Goal: Task Accomplishment & Management: Manage account settings

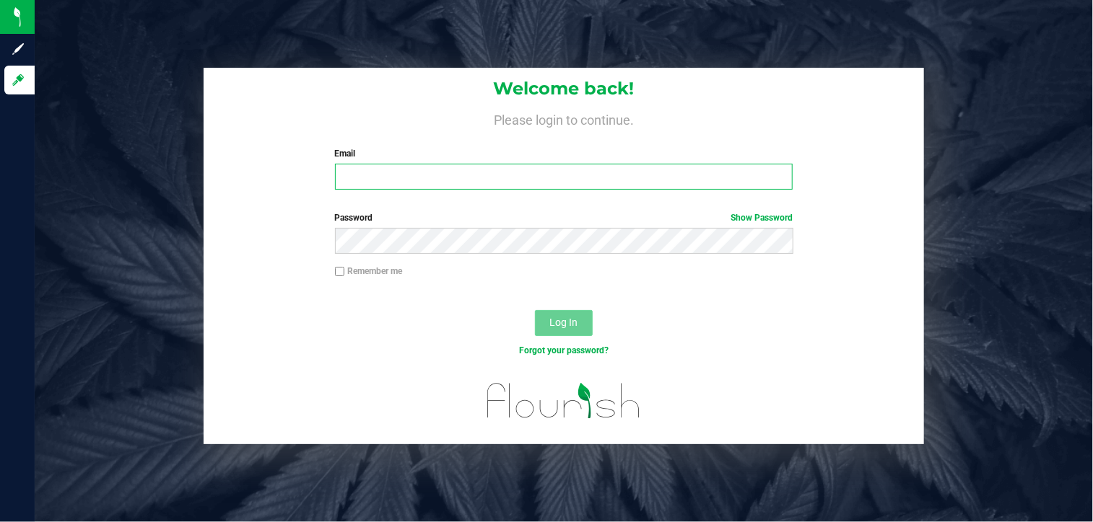
type input "[EMAIL_ADDRESS][DOMAIN_NAME]"
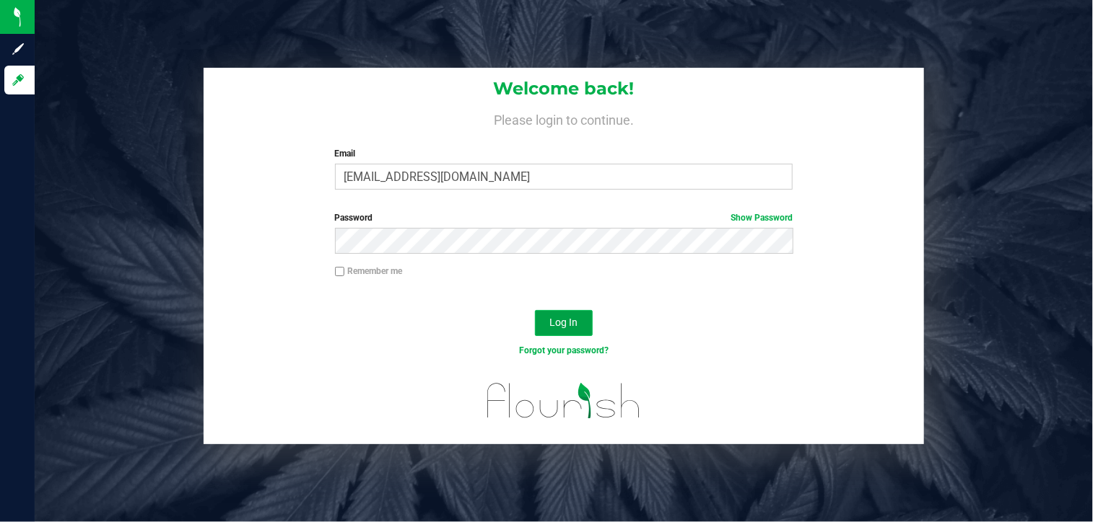
click at [579, 316] on button "Log In" at bounding box center [564, 323] width 58 height 26
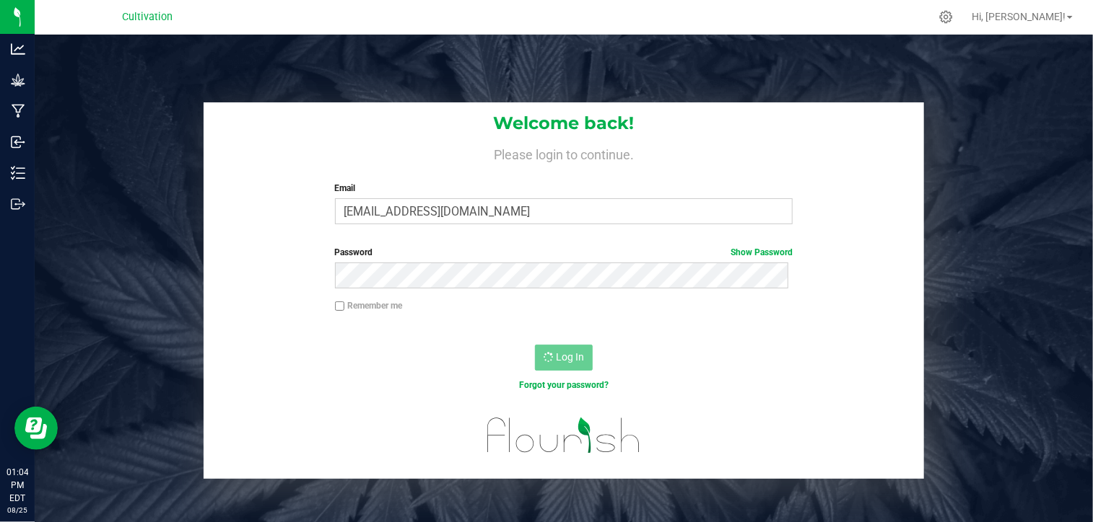
click at [779, 388] on div "Forgot your password?" at bounding box center [564, 385] width 480 height 13
click at [736, 253] on link "Show Password" at bounding box center [761, 253] width 62 height 10
click at [336, 306] on input "Remember me" at bounding box center [340, 307] width 10 height 10
checkbox input "true"
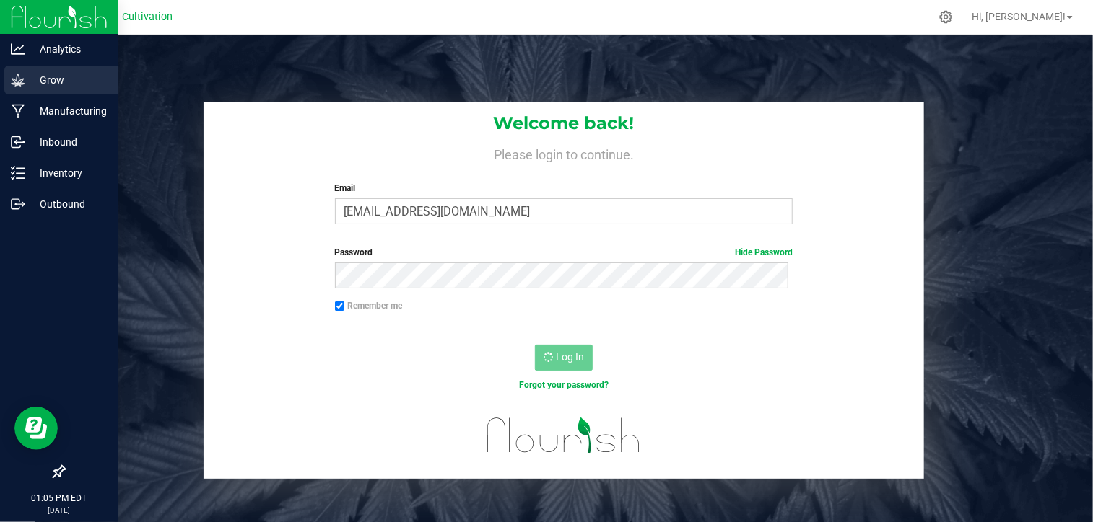
click at [81, 74] on p "Grow" at bounding box center [68, 79] width 87 height 17
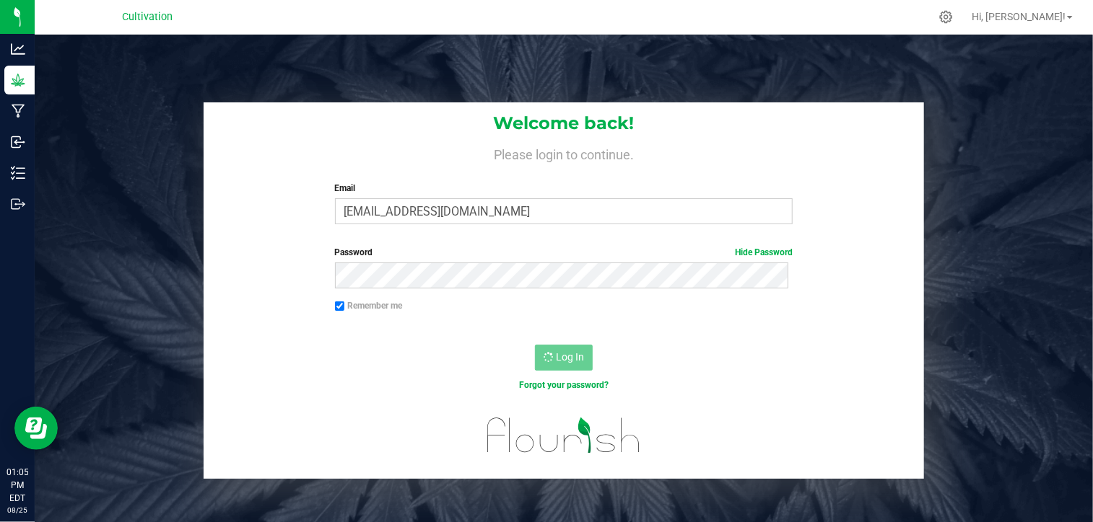
click at [725, 346] on div "Log In" at bounding box center [563, 362] width 719 height 48
click at [478, 245] on form "Welcome back! Please login to continue. Email [EMAIL_ADDRESS][DOMAIN_NAME] Requ…" at bounding box center [563, 290] width 698 height 377
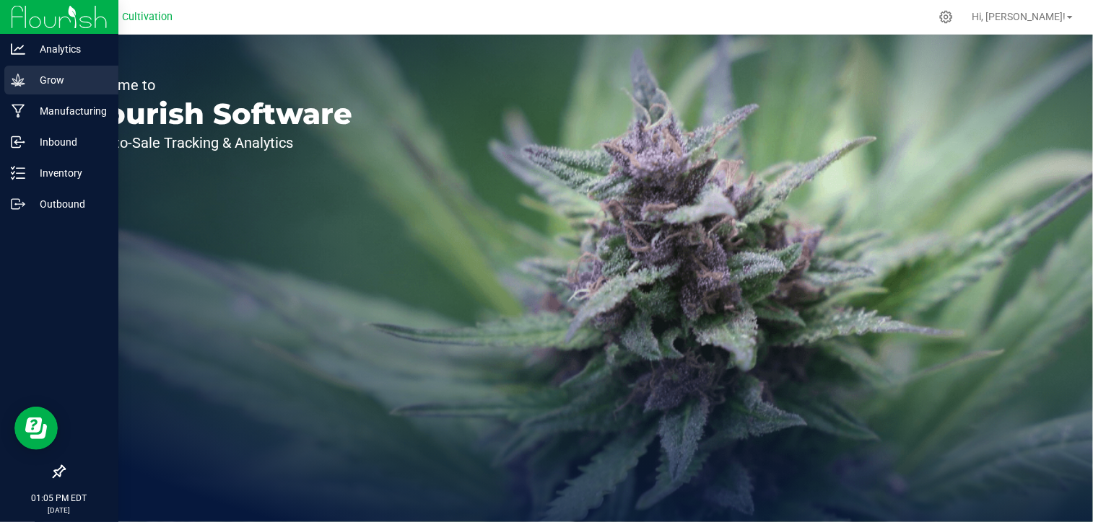
click at [49, 76] on p "Grow" at bounding box center [68, 79] width 87 height 17
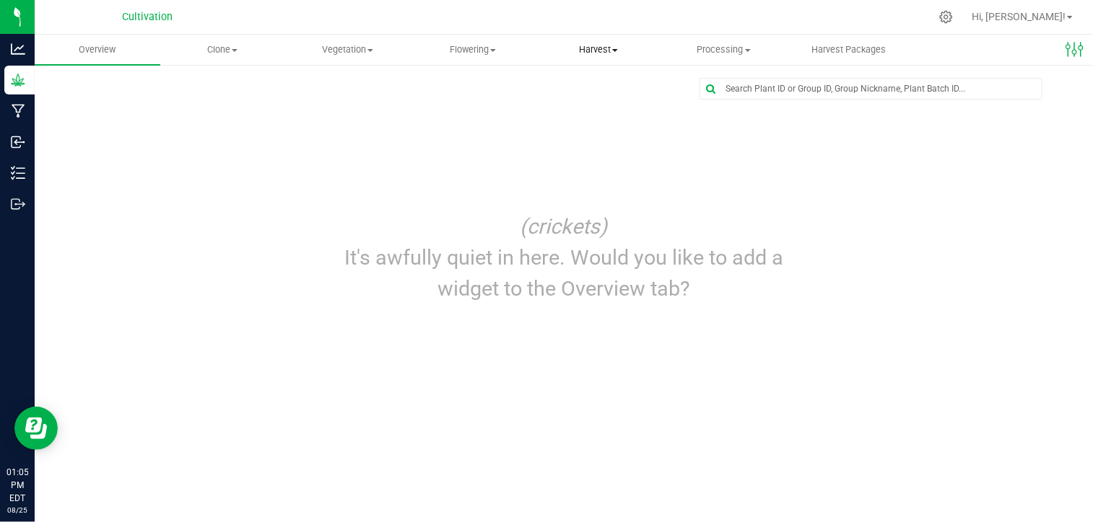
click at [569, 48] on span "Harvest" at bounding box center [598, 49] width 124 height 13
click at [576, 89] on span "Harvests" at bounding box center [575, 87] width 80 height 12
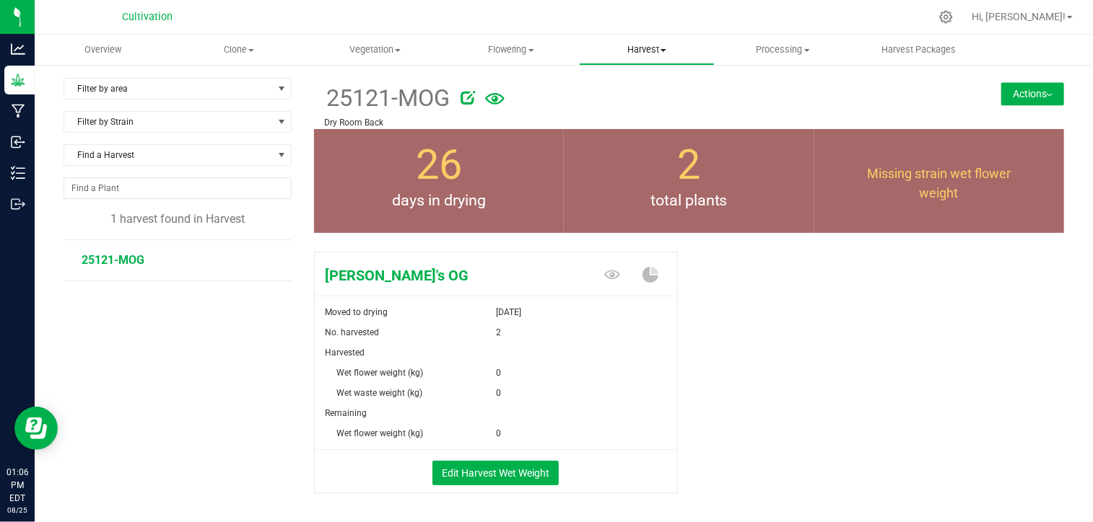
click at [648, 51] on span "Harvest" at bounding box center [646, 49] width 134 height 13
click at [622, 92] on span "Harvests" at bounding box center [619, 87] width 80 height 12
click at [640, 45] on span "Harvest" at bounding box center [646, 49] width 134 height 13
click at [506, 59] on uib-tab-heading "Flowering Create harvest Flowering groups Flowering plants Apply to plants" at bounding box center [510, 49] width 134 height 29
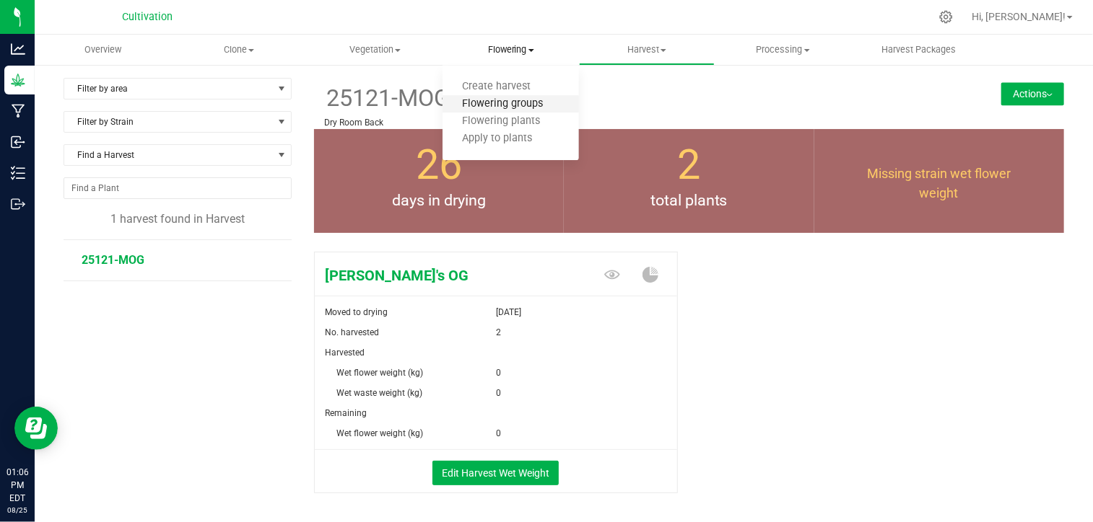
click at [511, 109] on span "Flowering groups" at bounding box center [502, 104] width 120 height 12
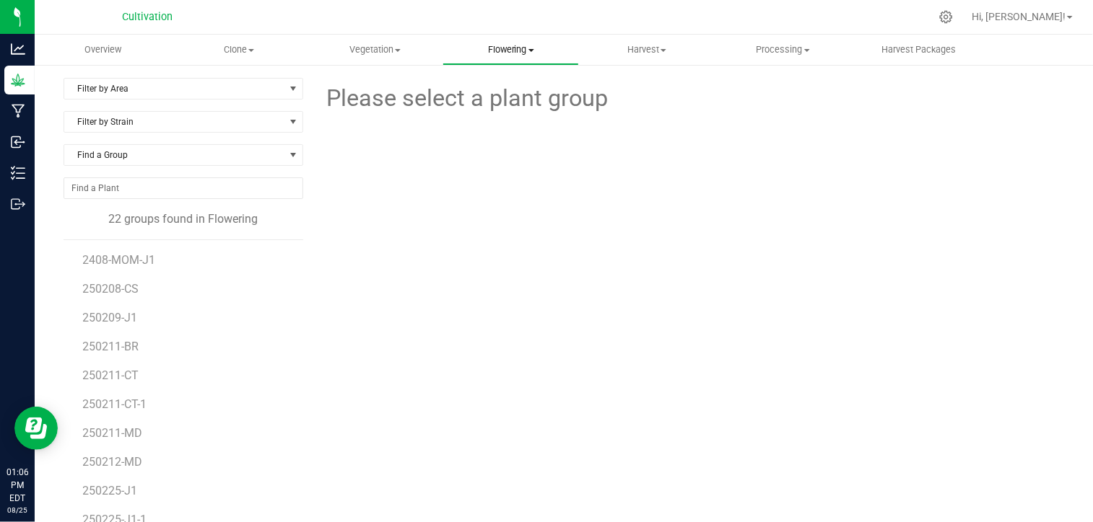
click at [525, 51] on span "Flowering" at bounding box center [510, 49] width 134 height 13
click at [517, 128] on span "Flowering plants" at bounding box center [500, 121] width 117 height 12
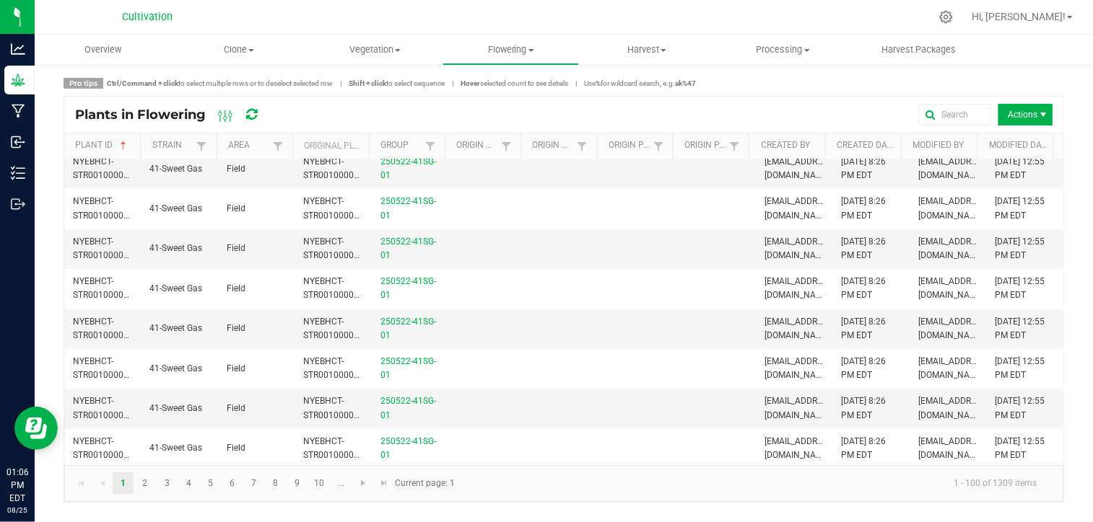
scroll to position [3676, 0]
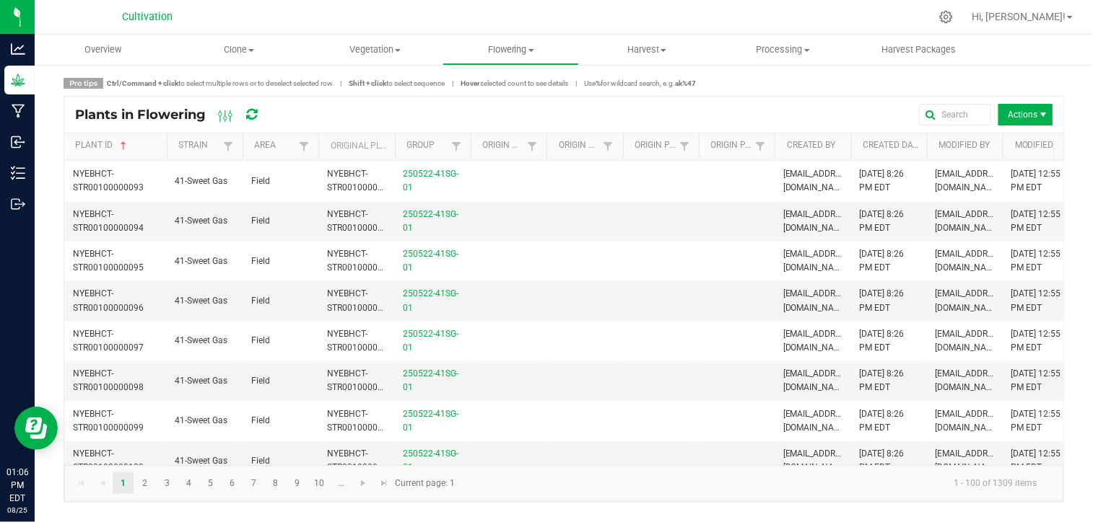
click at [163, 148] on span at bounding box center [164, 259] width 4 height 251
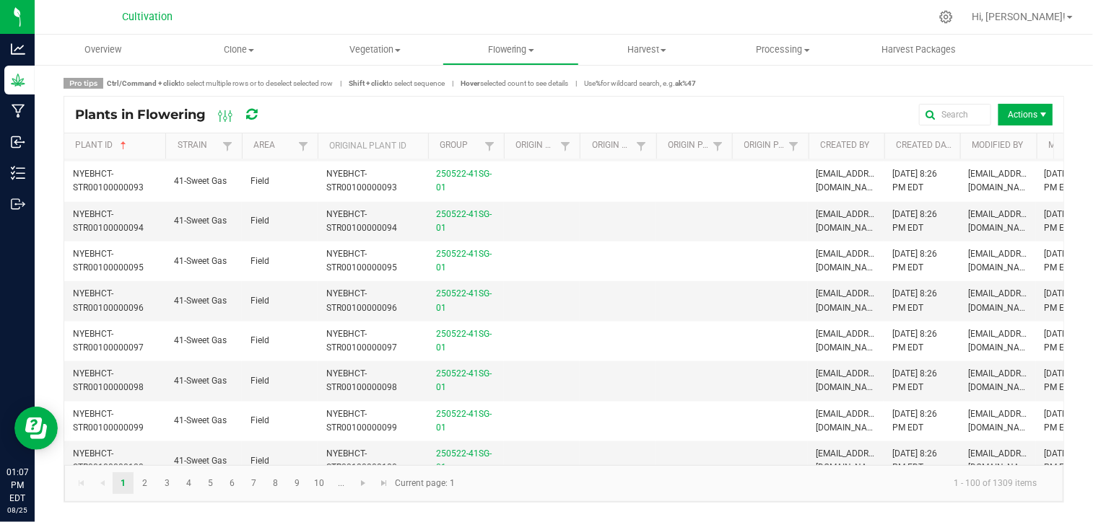
click at [424, 148] on span at bounding box center [426, 259] width 4 height 251
click at [124, 293] on span "NYEBHCT-STR00100000096" at bounding box center [108, 301] width 71 height 24
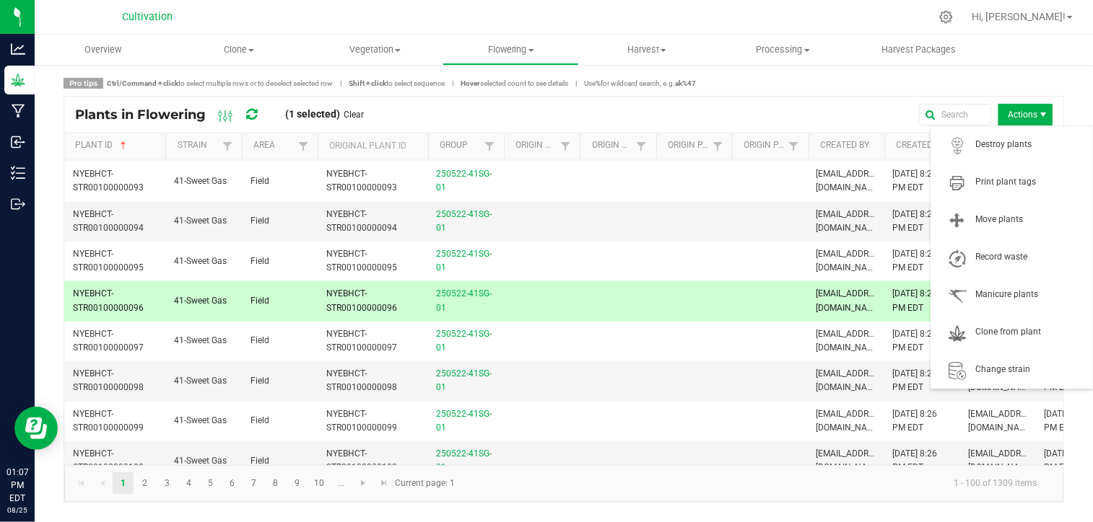
click at [1034, 118] on span "Actions" at bounding box center [1025, 115] width 54 height 22
click at [991, 217] on span "Move plants" at bounding box center [1029, 220] width 108 height 12
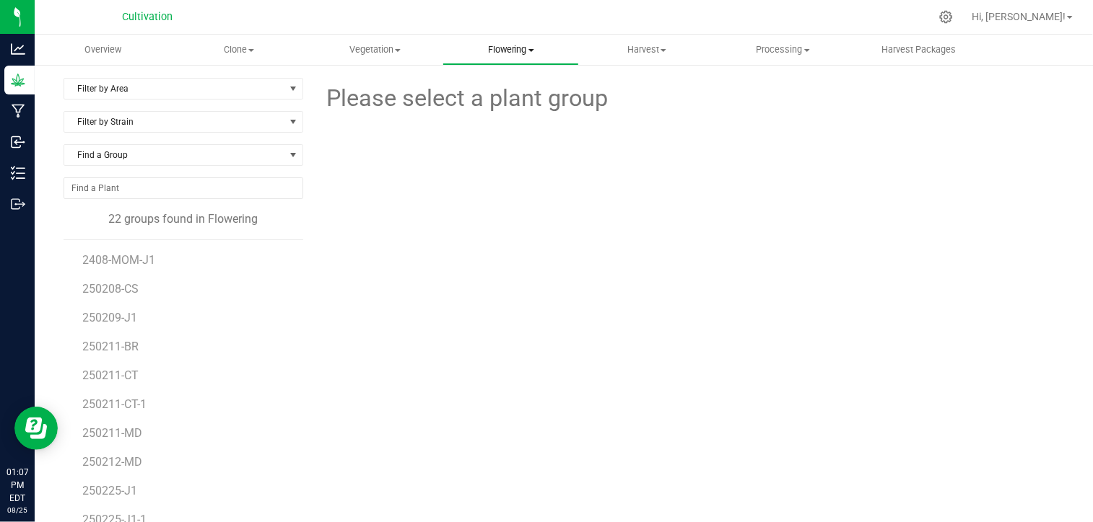
click at [515, 49] on span "Flowering" at bounding box center [510, 49] width 134 height 13
click at [514, 120] on span "Flowering plants" at bounding box center [500, 121] width 117 height 12
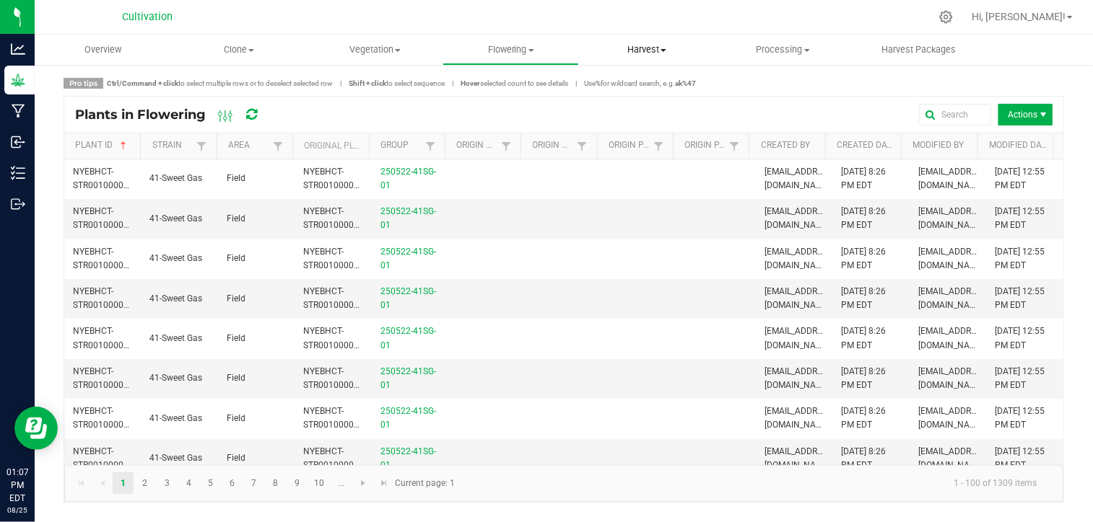
click at [660, 48] on span "Harvest" at bounding box center [646, 49] width 134 height 13
click at [1014, 104] on span "Actions" at bounding box center [1025, 115] width 54 height 22
click at [513, 53] on span "Flowering" at bounding box center [510, 49] width 134 height 13
click at [509, 120] on span "Flowering plants" at bounding box center [500, 121] width 117 height 12
click at [1021, 114] on span "Actions" at bounding box center [1025, 115] width 54 height 22
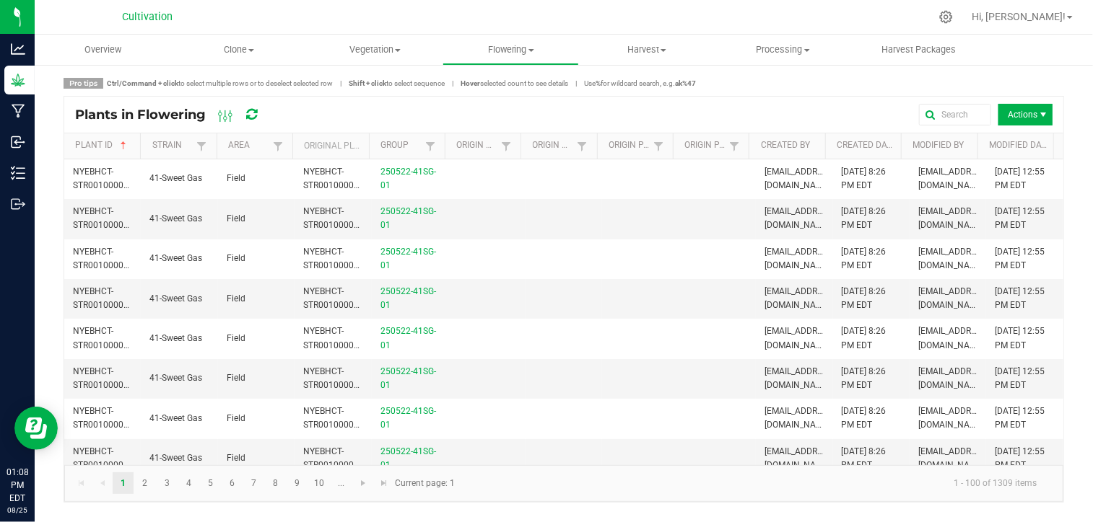
click at [778, 86] on div "Pro tips Ctrl/Command + click to select multiple rows or to deselect selected r…" at bounding box center [564, 83] width 1000 height 11
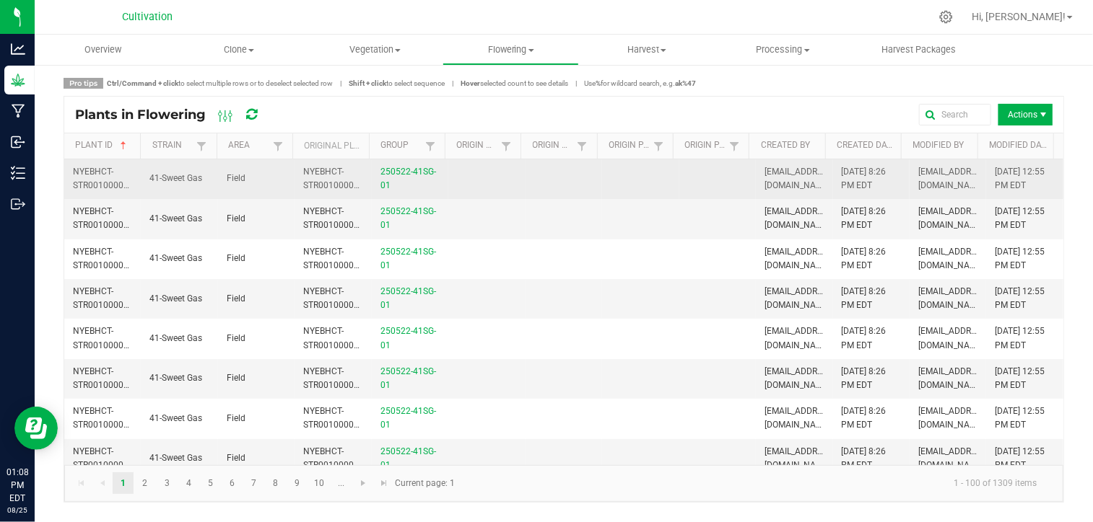
click at [191, 176] on span "41-Sweet Gas" at bounding box center [175, 178] width 53 height 10
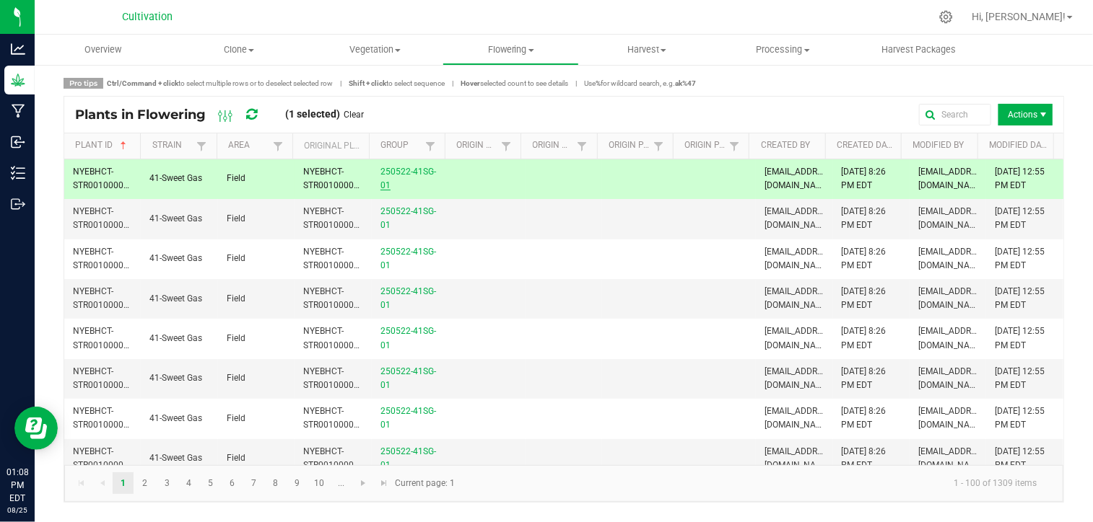
click at [409, 173] on link "250522-41SG-01" at bounding box center [408, 179] width 56 height 24
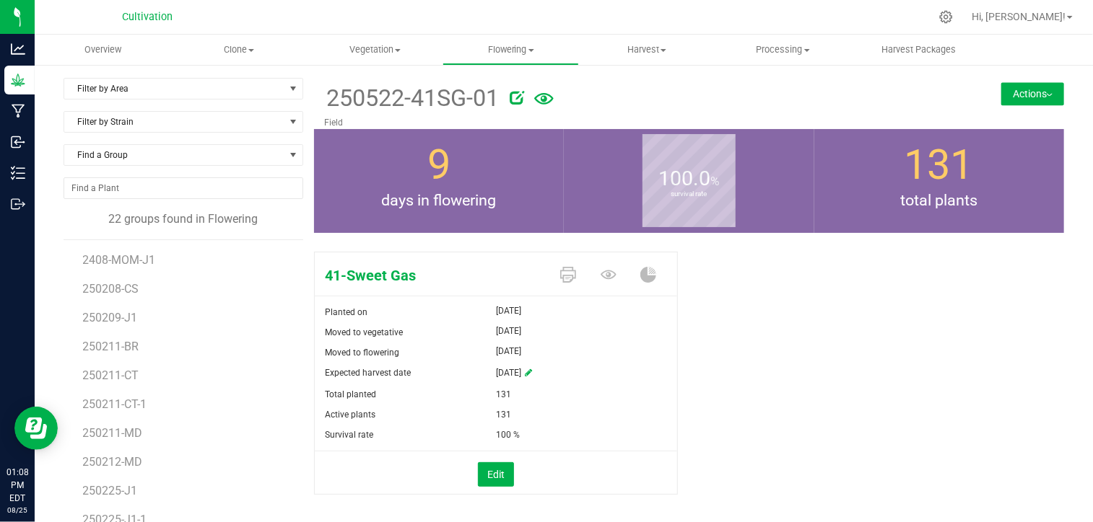
click at [1042, 94] on button "Actions" at bounding box center [1032, 93] width 63 height 23
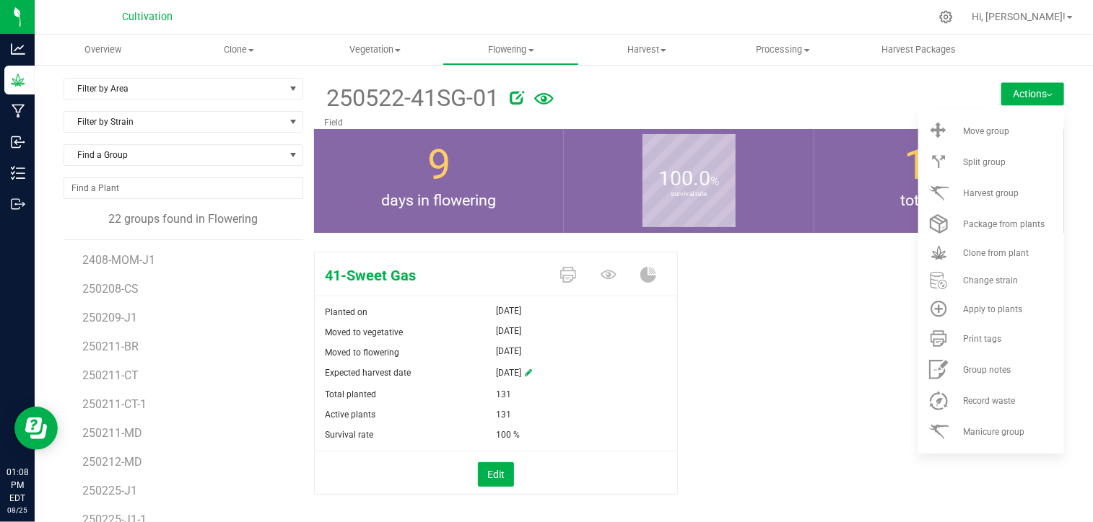
click at [844, 297] on div "41-Sweet Gas Planted on May 22, 2025 Moved to vegetative May 29, 2025 Moved to …" at bounding box center [689, 388] width 751 height 285
click at [520, 64] on link "Flowering Create harvest Flowering groups Flowering plants Apply to plants" at bounding box center [510, 50] width 136 height 30
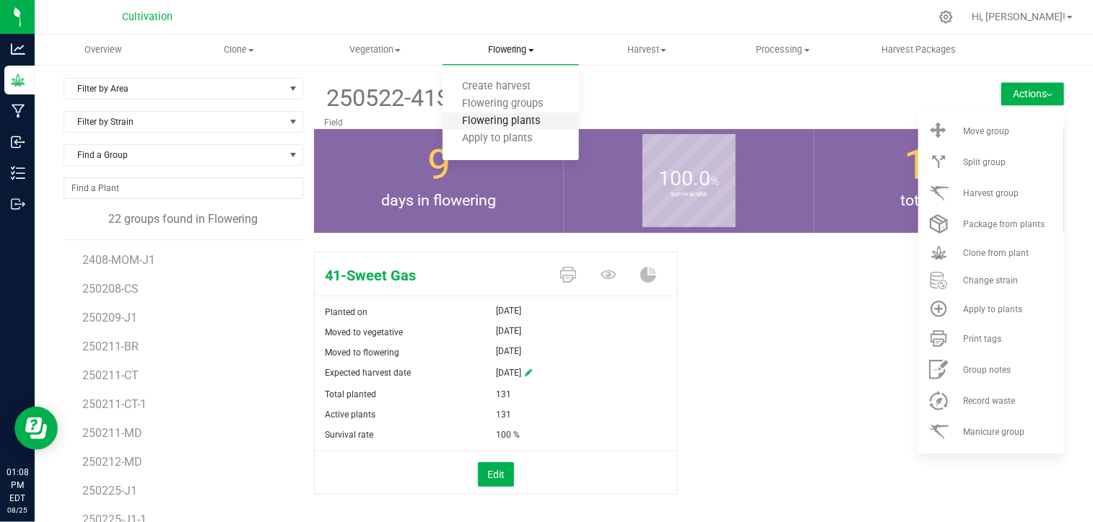
click at [520, 119] on span "Flowering plants" at bounding box center [500, 121] width 117 height 12
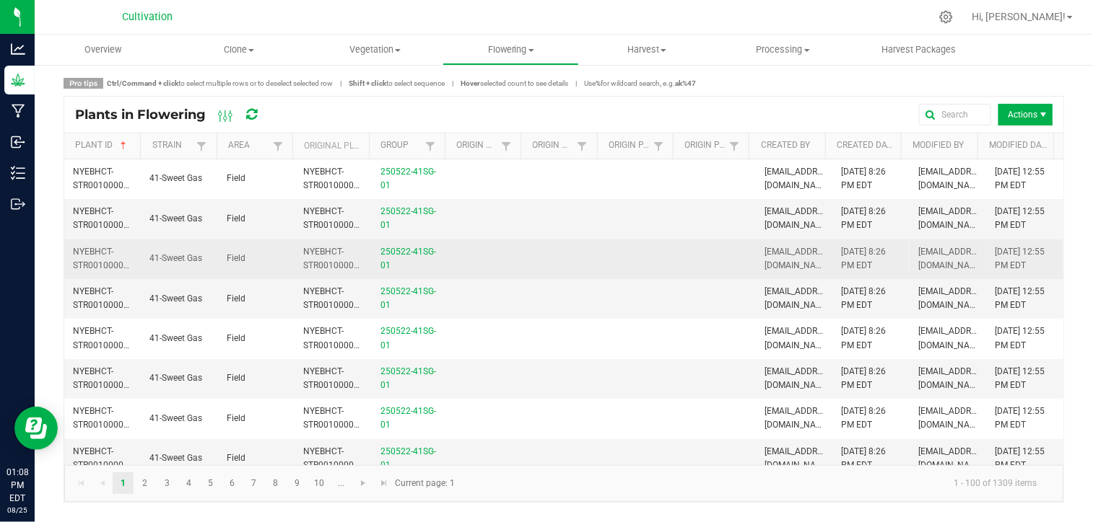
click at [81, 259] on span "NYEBHCT-STR00100000003" at bounding box center [108, 259] width 71 height 24
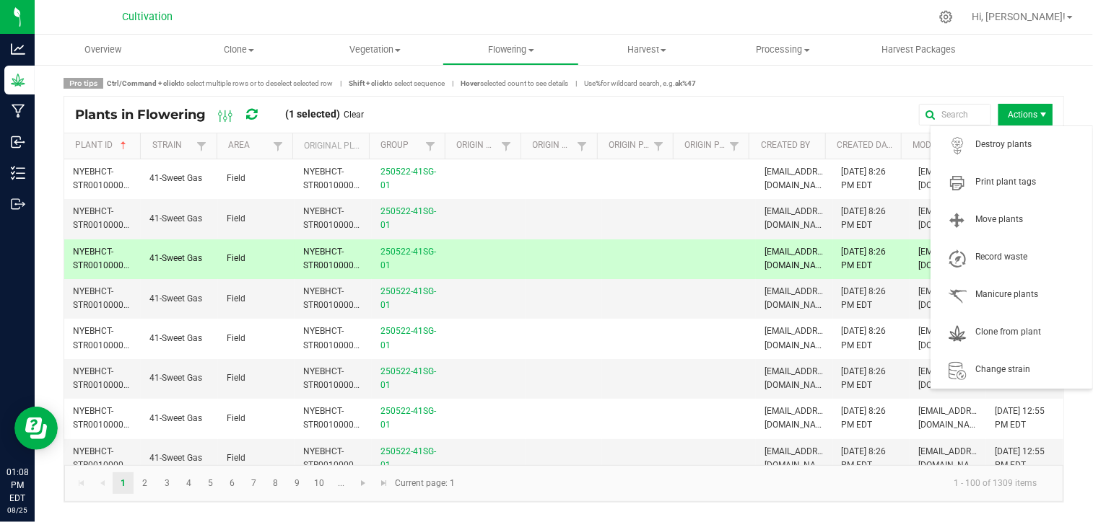
click at [1031, 118] on span "Actions" at bounding box center [1025, 115] width 54 height 22
click at [970, 289] on span at bounding box center [957, 295] width 36 height 20
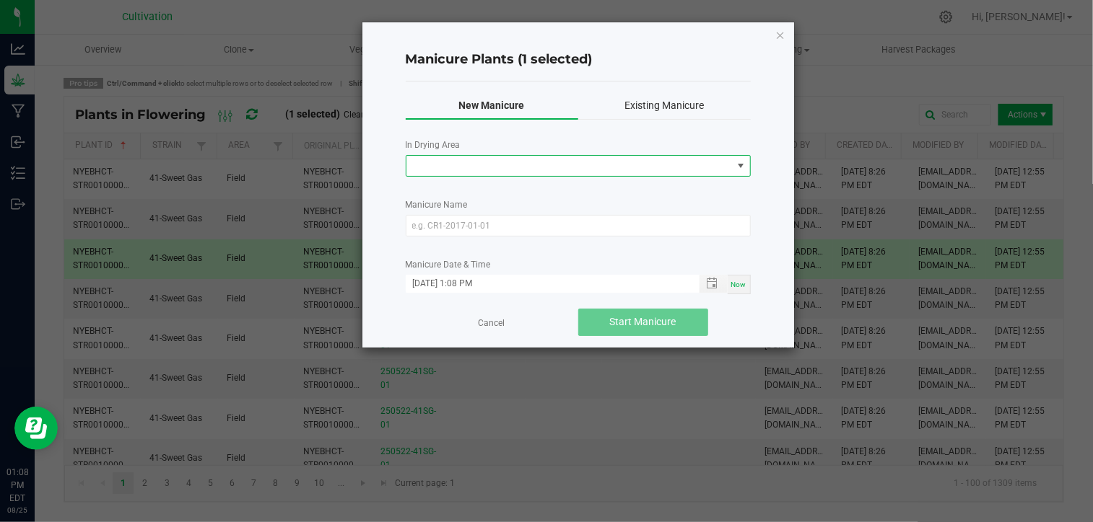
click at [579, 167] on span at bounding box center [568, 166] width 325 height 20
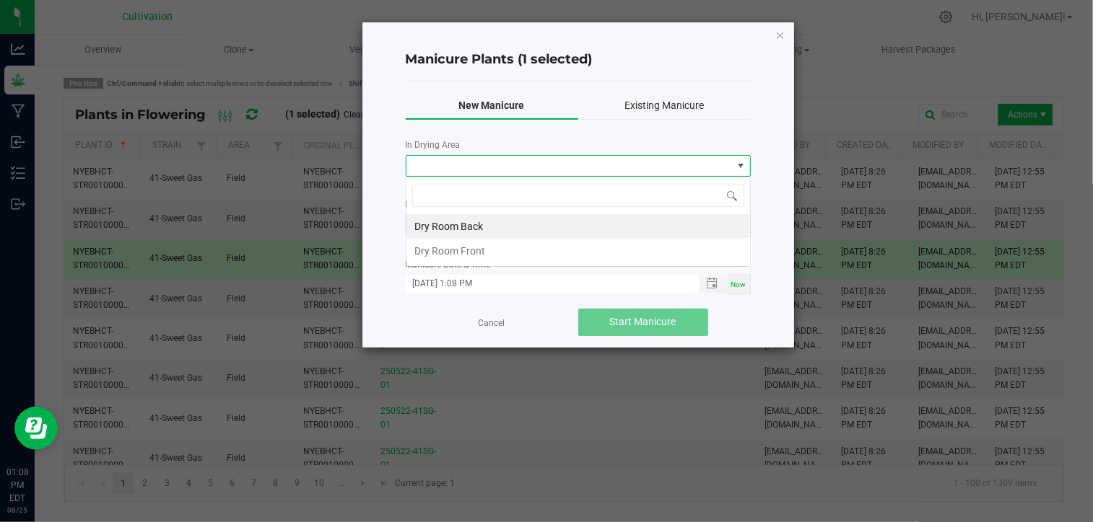
scroll to position [21, 345]
click at [579, 167] on span at bounding box center [568, 166] width 325 height 20
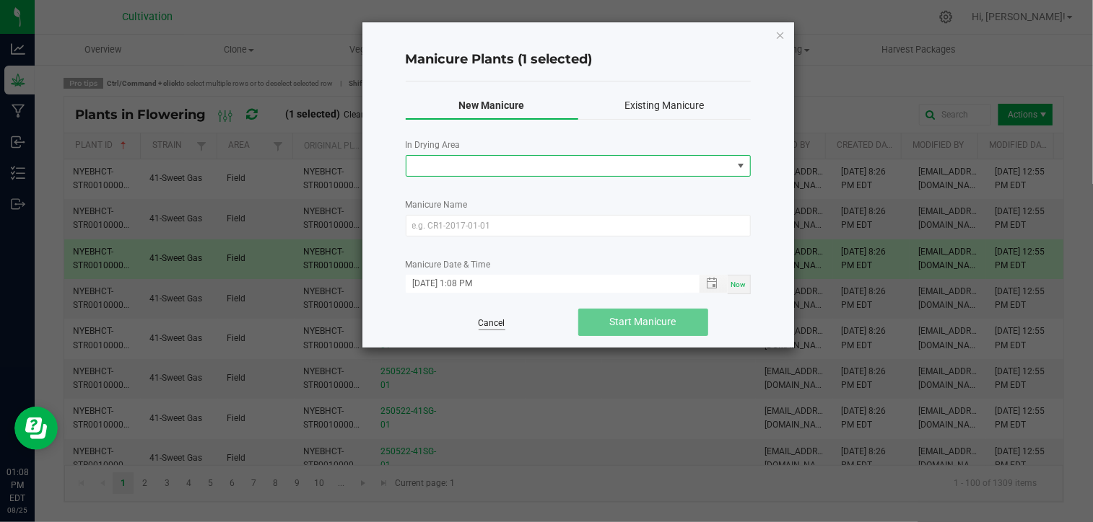
click at [491, 325] on link "Cancel" at bounding box center [491, 324] width 27 height 12
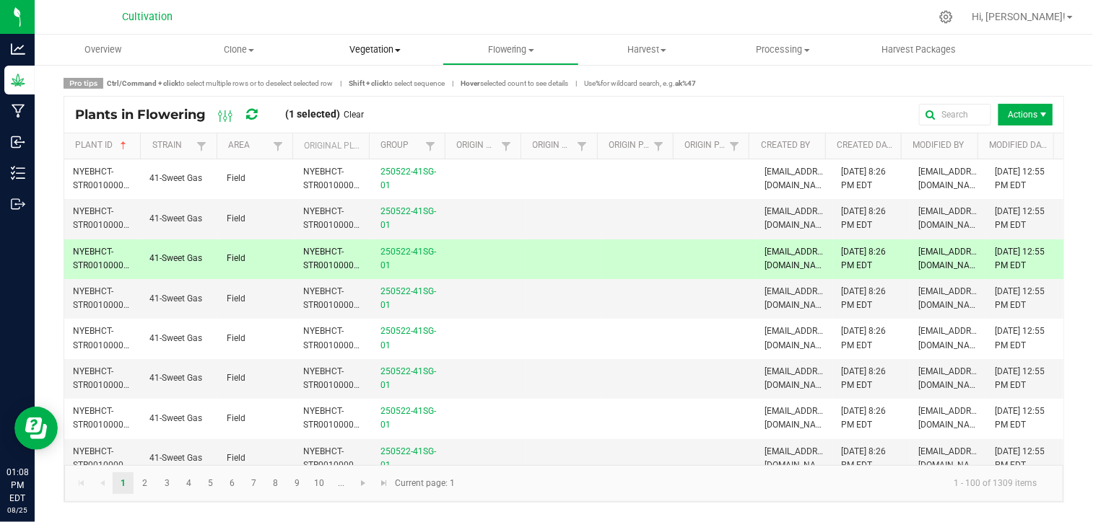
click at [387, 45] on span "Vegetation" at bounding box center [374, 49] width 134 height 13
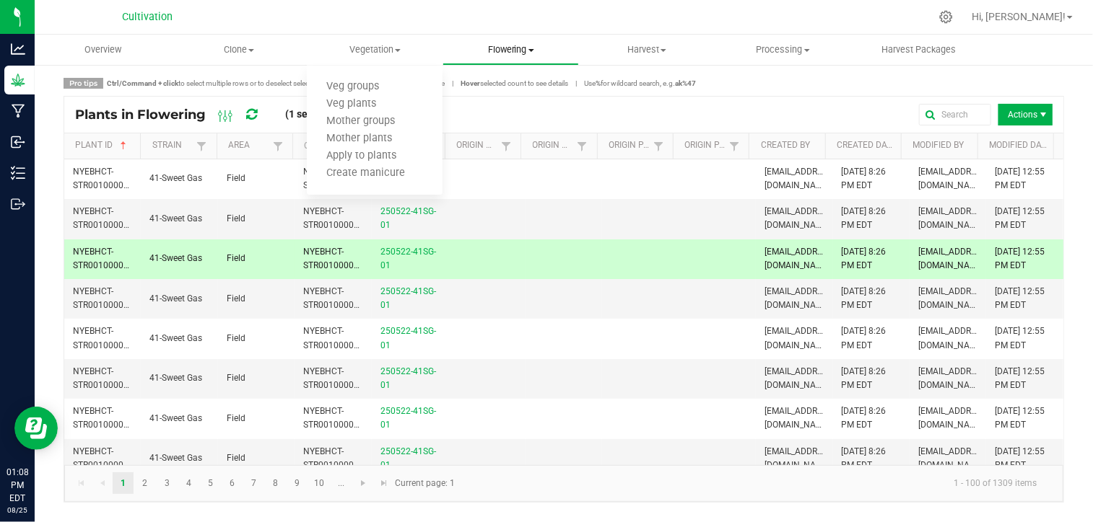
click at [528, 45] on span "Flowering" at bounding box center [510, 49] width 134 height 13
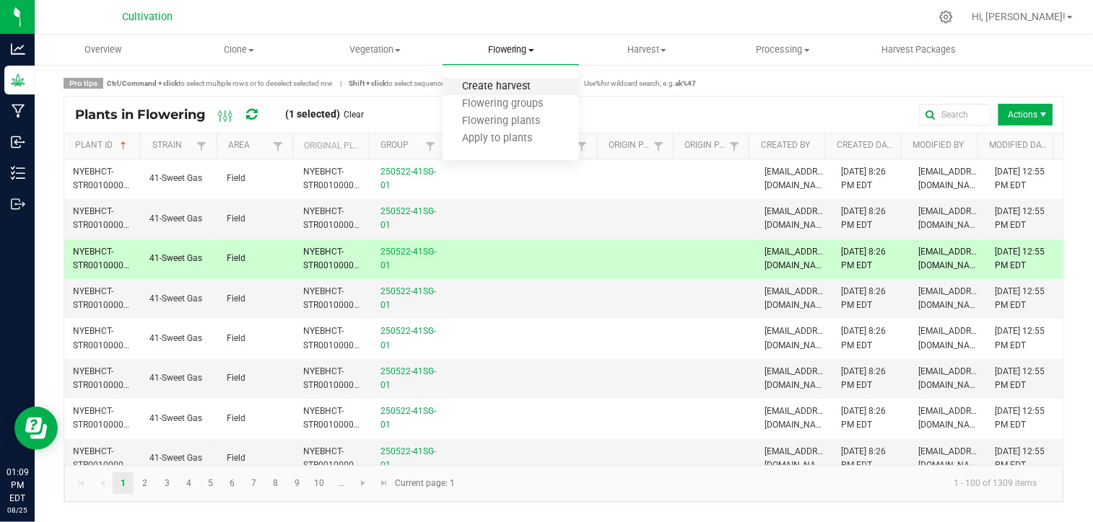
click at [508, 89] on span "Create harvest" at bounding box center [496, 87] width 108 height 12
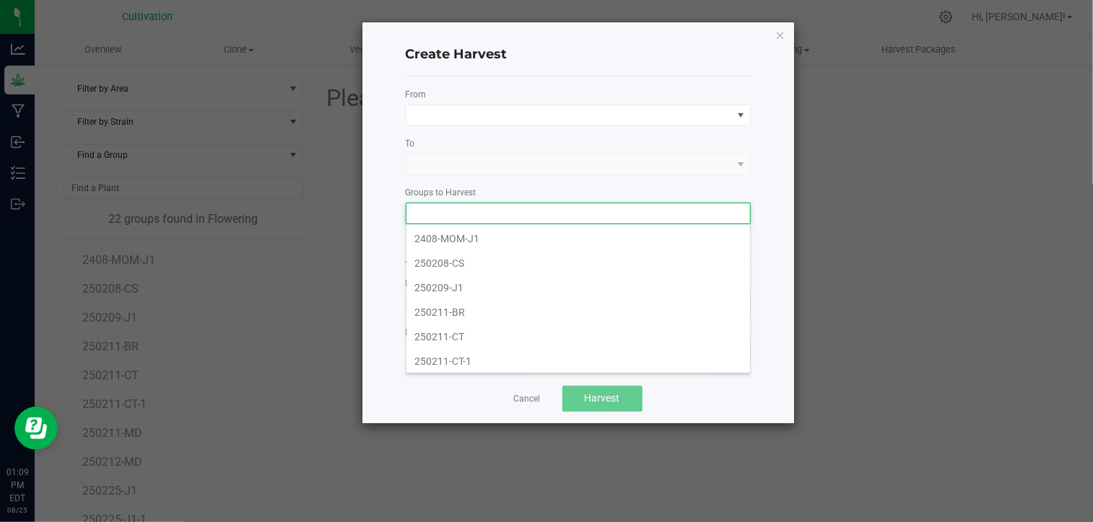
click at [502, 213] on input at bounding box center [568, 214] width 325 height 20
click at [513, 262] on li "250430-MOG-02" at bounding box center [578, 267] width 344 height 25
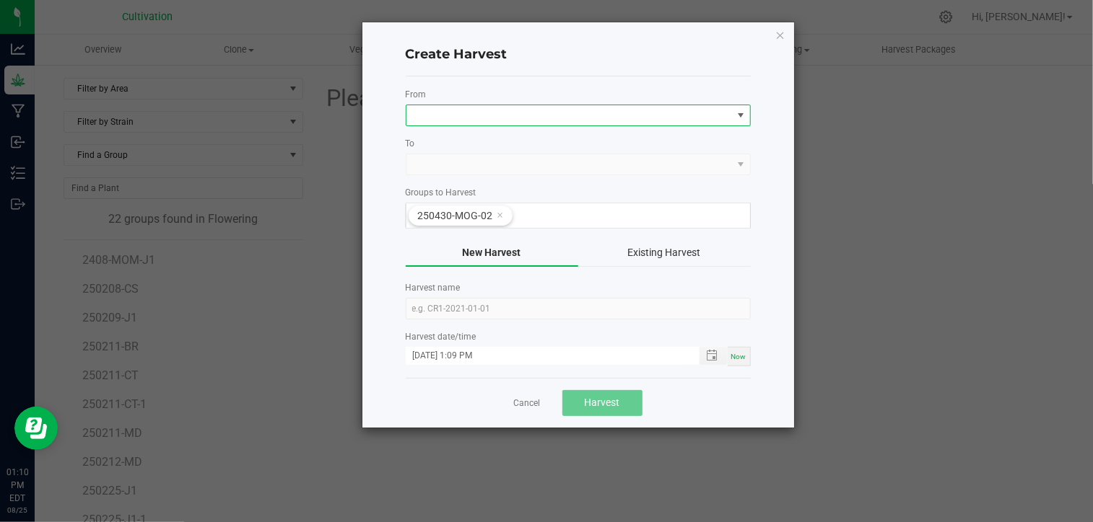
click at [682, 118] on span at bounding box center [568, 115] width 325 height 20
click at [500, 175] on li "Field" at bounding box center [578, 176] width 344 height 25
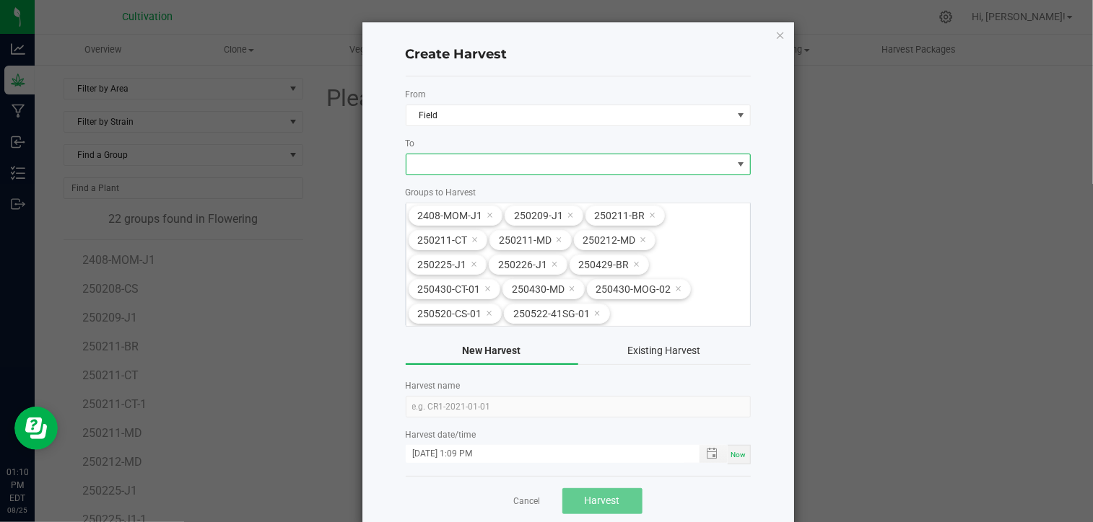
click at [541, 167] on span at bounding box center [568, 164] width 325 height 20
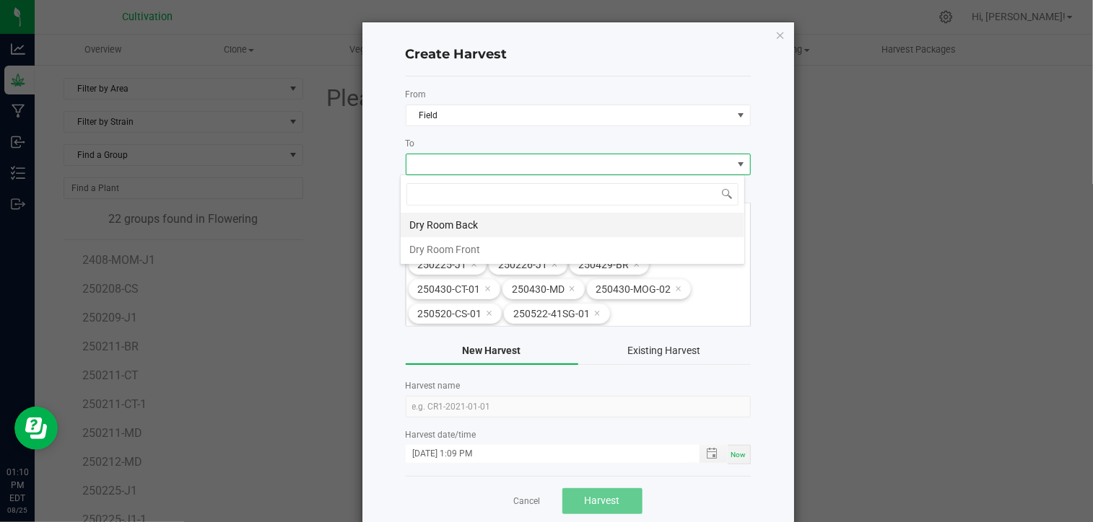
click at [478, 227] on li "Dry Room Back" at bounding box center [573, 225] width 344 height 25
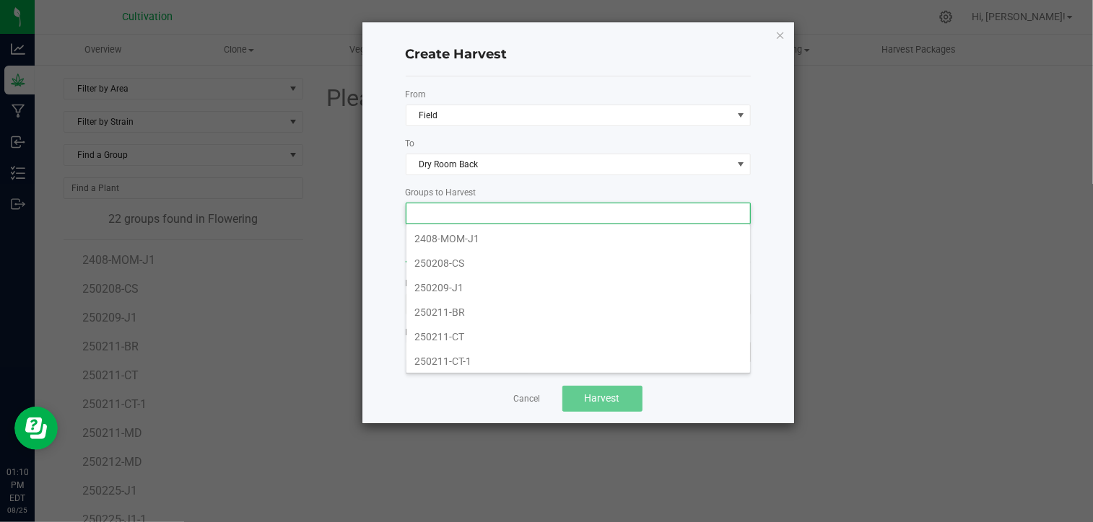
click at [683, 208] on input at bounding box center [568, 214] width 325 height 20
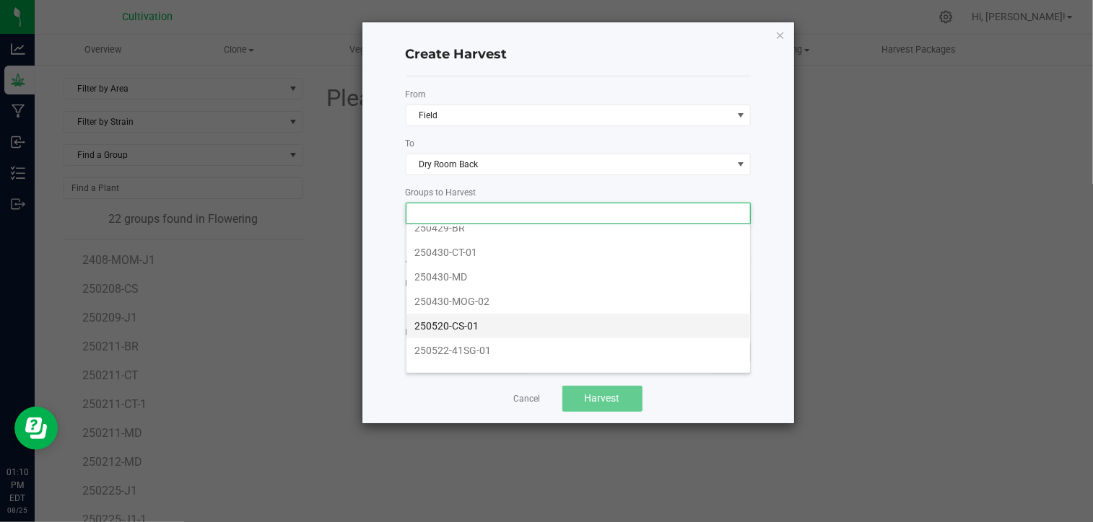
scroll to position [284, 0]
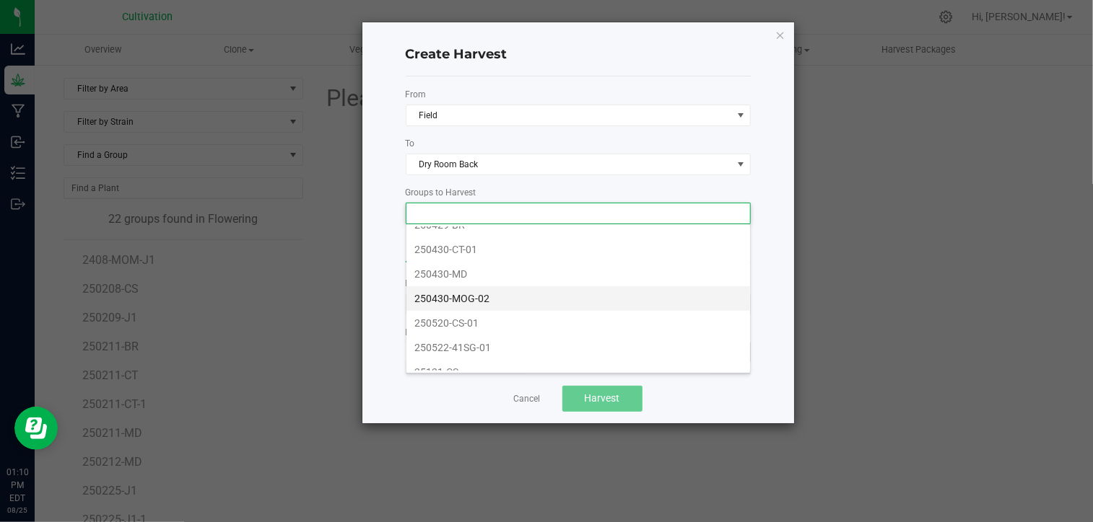
click at [642, 290] on li "250430-MOG-02" at bounding box center [578, 298] width 344 height 25
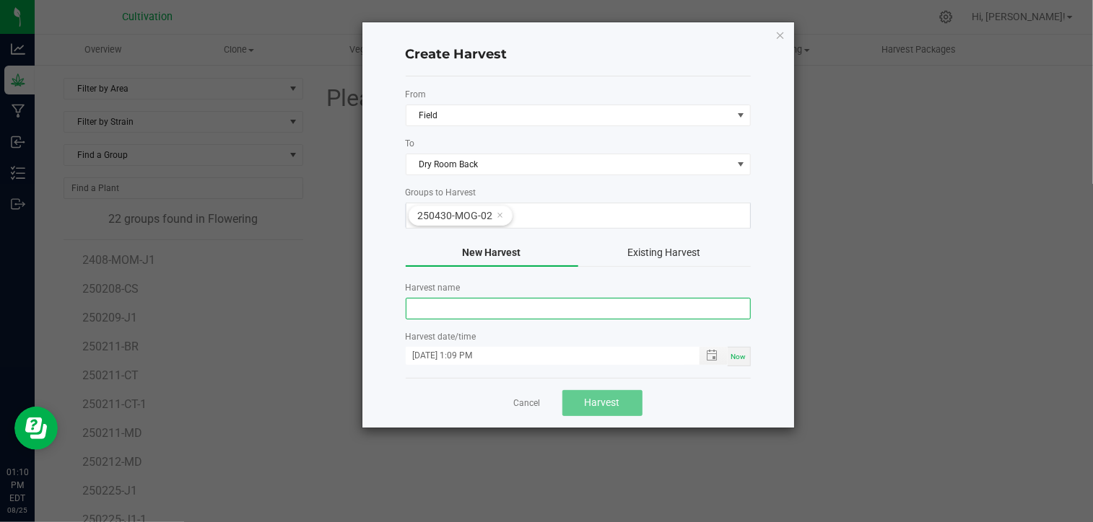
click at [565, 300] on input "text" at bounding box center [578, 309] width 345 height 22
click at [684, 253] on button "Existing Harvest" at bounding box center [664, 253] width 172 height 27
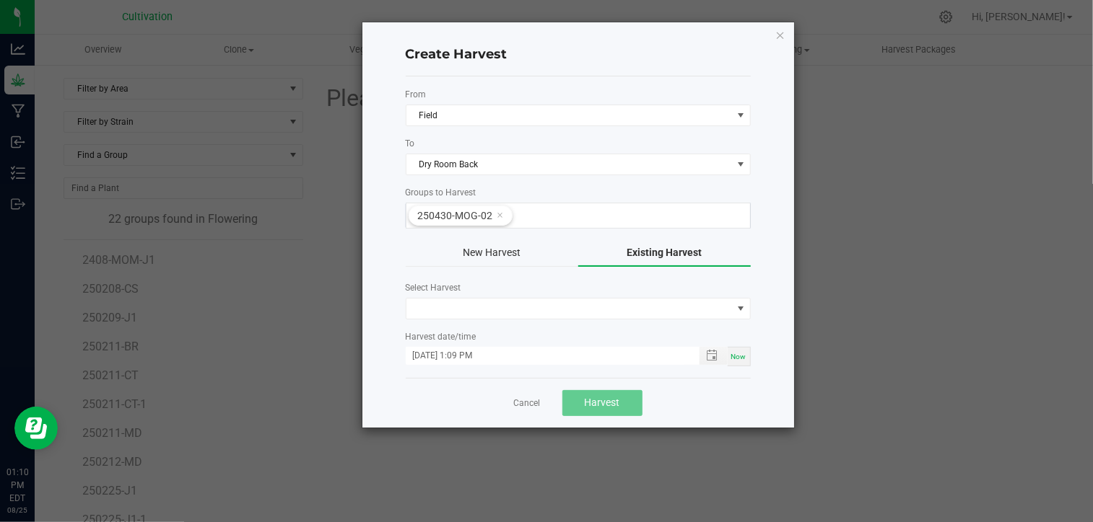
click at [502, 250] on button "New Harvest" at bounding box center [492, 253] width 172 height 27
click at [535, 406] on link "Cancel" at bounding box center [527, 404] width 27 height 12
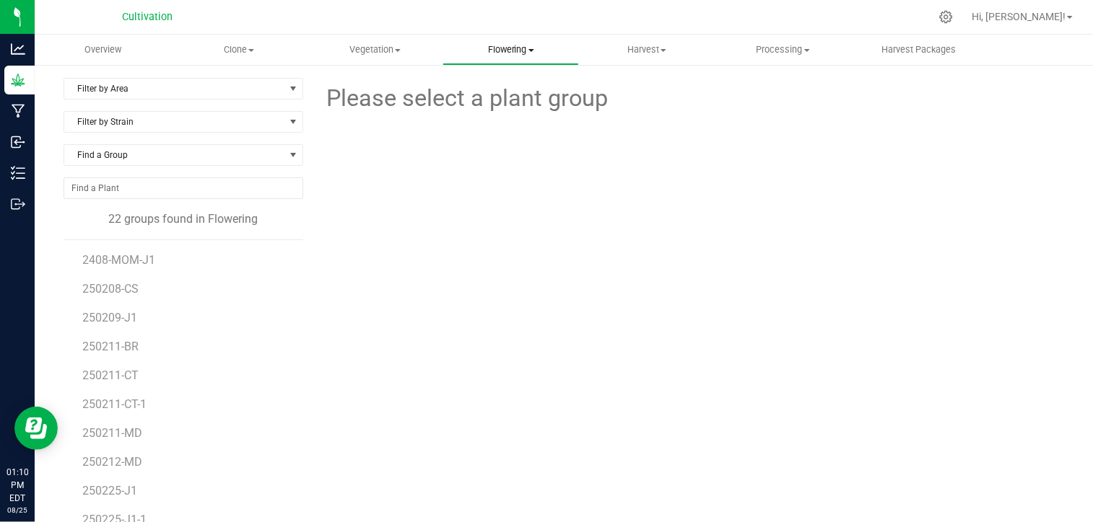
click at [503, 43] on uib-tab-heading "Flowering Create harvest Flowering groups Flowering plants Apply to plants" at bounding box center [510, 49] width 134 height 29
click at [525, 110] on span "Flowering groups" at bounding box center [502, 104] width 120 height 12
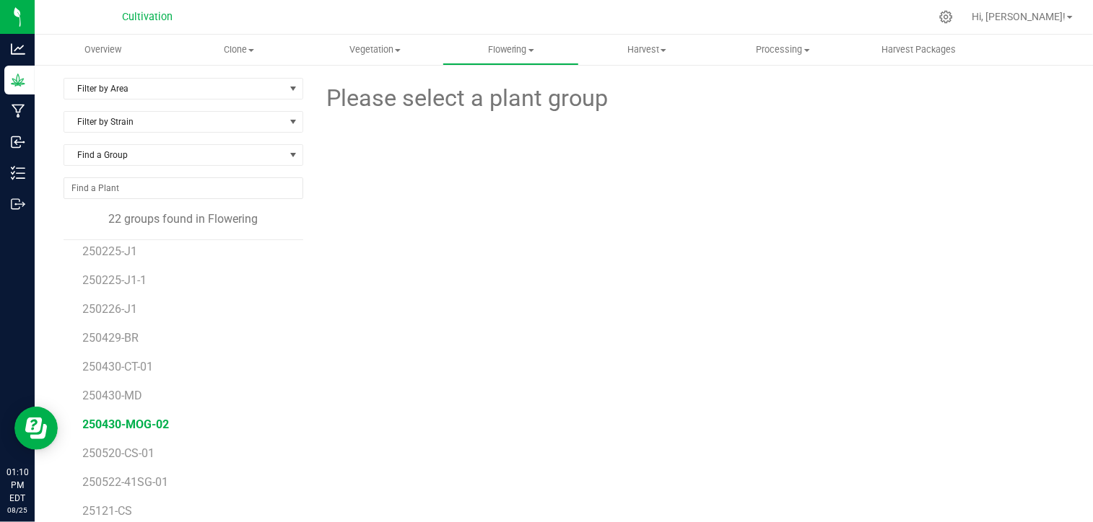
click at [115, 421] on span "250430-MOG-02" at bounding box center [126, 425] width 87 height 14
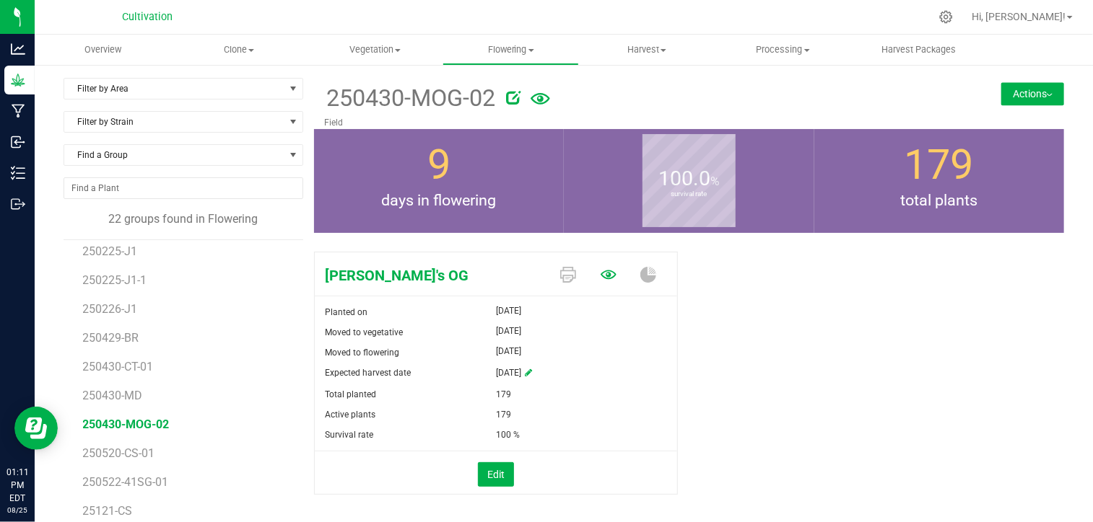
click at [602, 276] on icon at bounding box center [608, 275] width 16 height 9
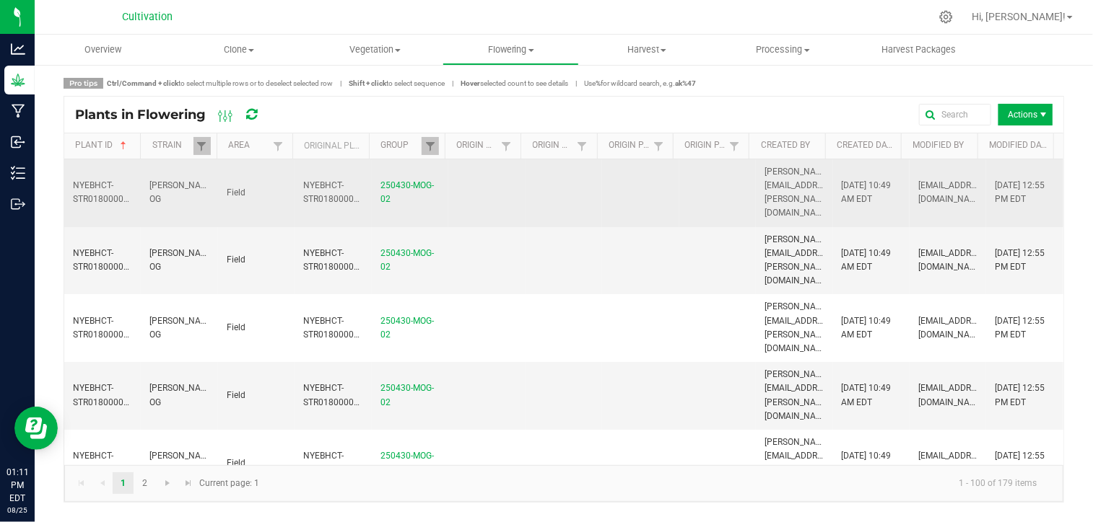
click at [454, 180] on td at bounding box center [486, 193] width 76 height 68
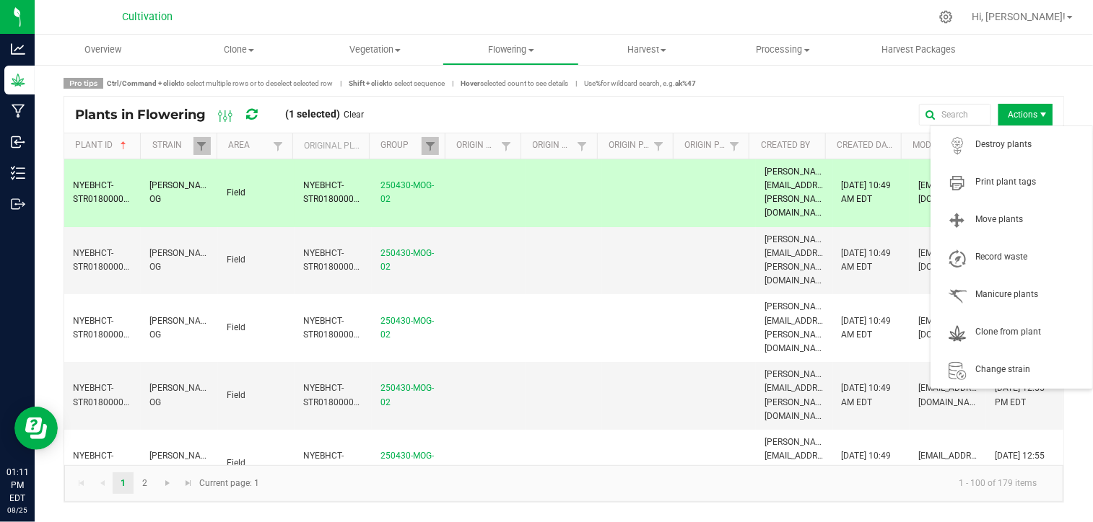
click at [1013, 124] on span "Actions" at bounding box center [1025, 115] width 54 height 22
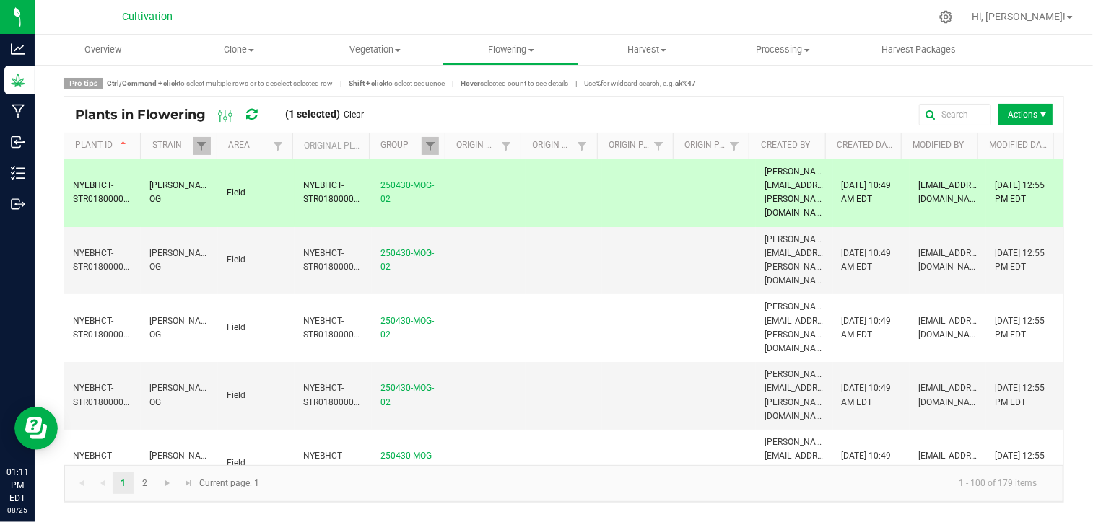
click at [485, 168] on td at bounding box center [486, 193] width 76 height 68
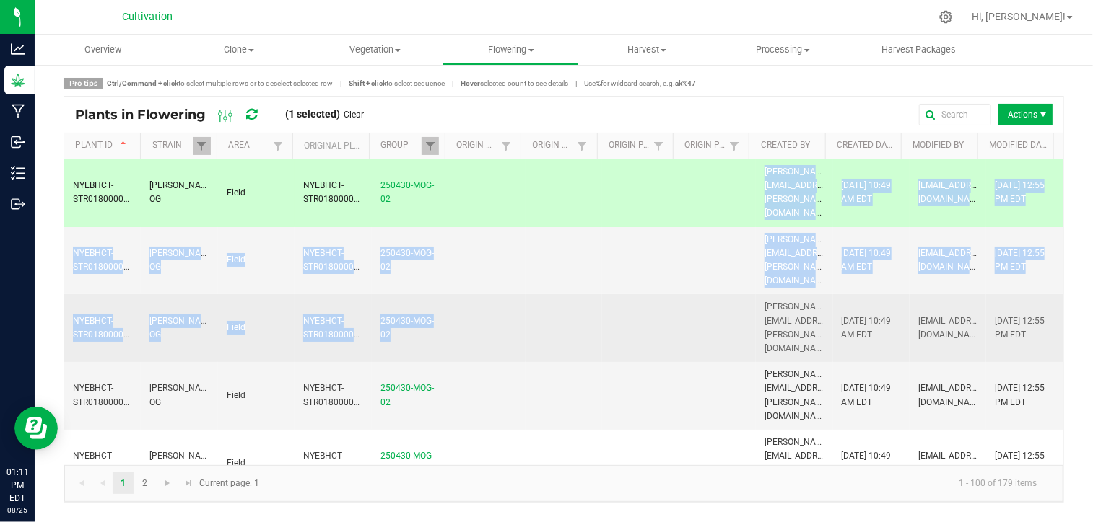
drag, startPoint x: 485, startPoint y: 168, endPoint x: 490, endPoint y: 274, distance: 105.5
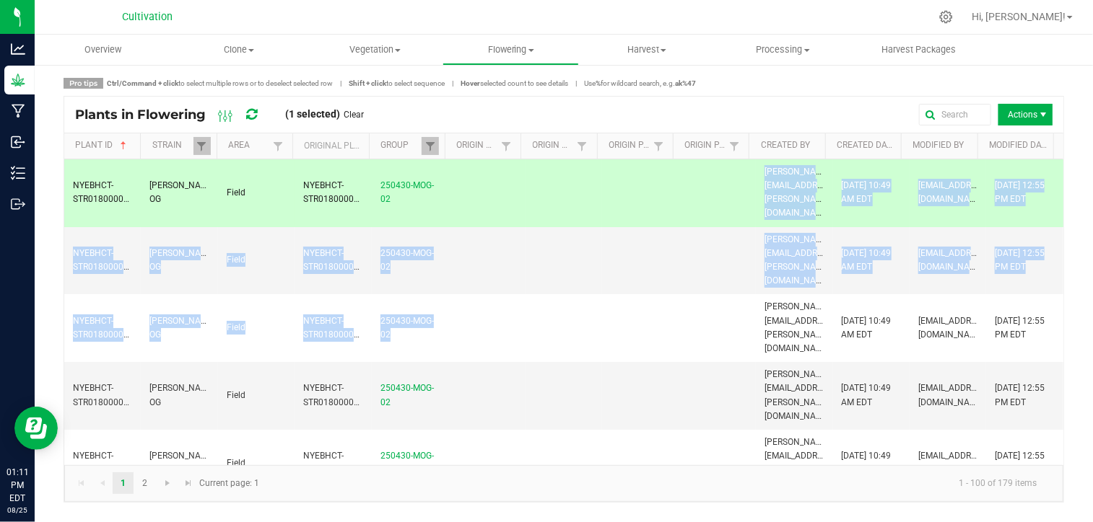
click at [670, 180] on td at bounding box center [640, 193] width 76 height 68
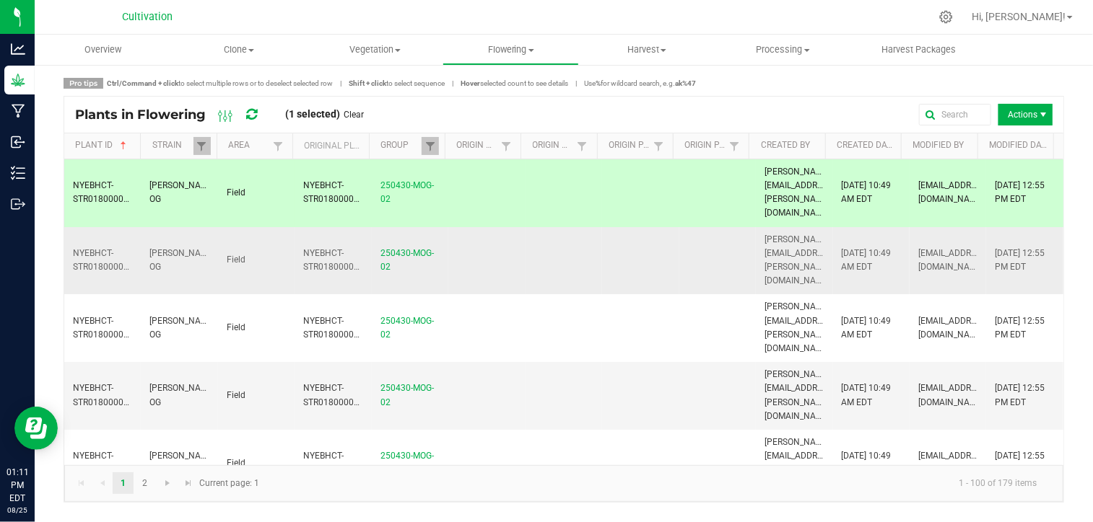
click at [651, 227] on td at bounding box center [640, 261] width 76 height 68
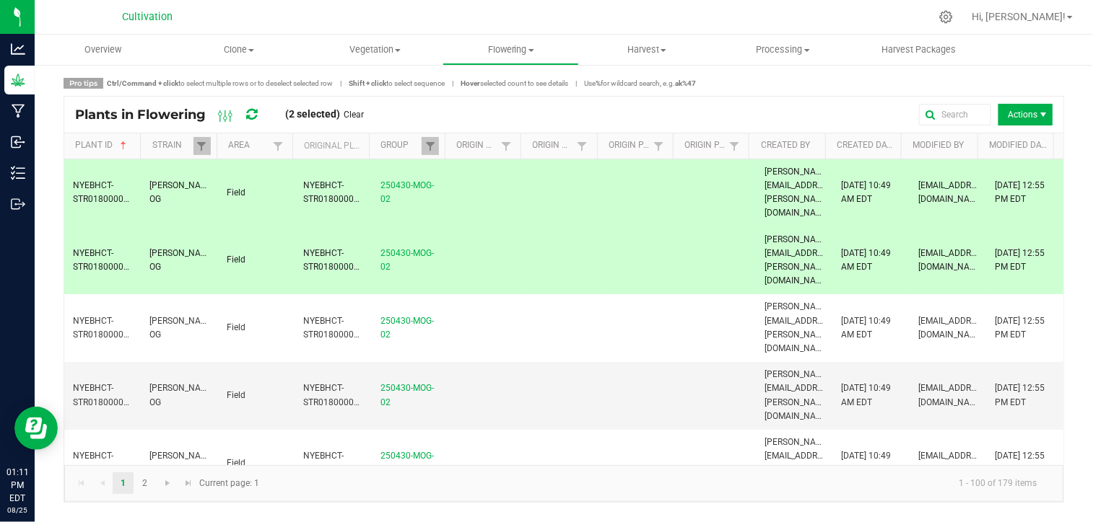
click at [651, 227] on td at bounding box center [640, 261] width 76 height 68
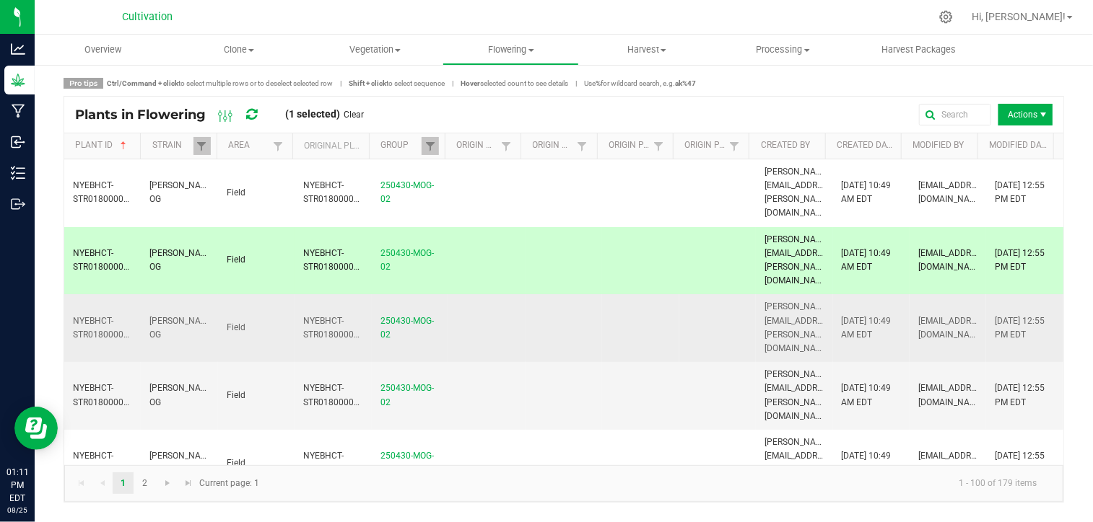
click at [640, 294] on td at bounding box center [640, 328] width 76 height 68
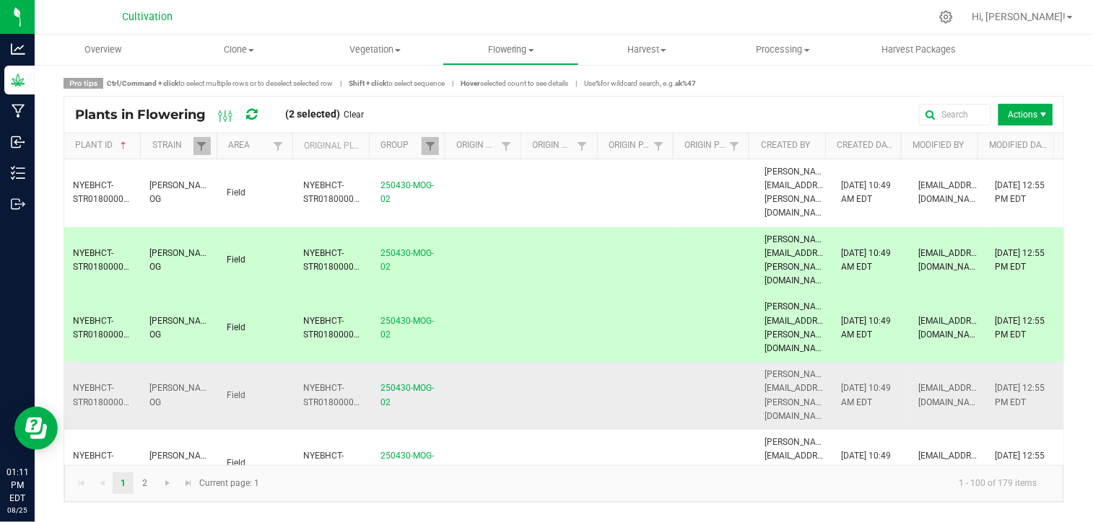
click at [640, 362] on td at bounding box center [640, 396] width 76 height 68
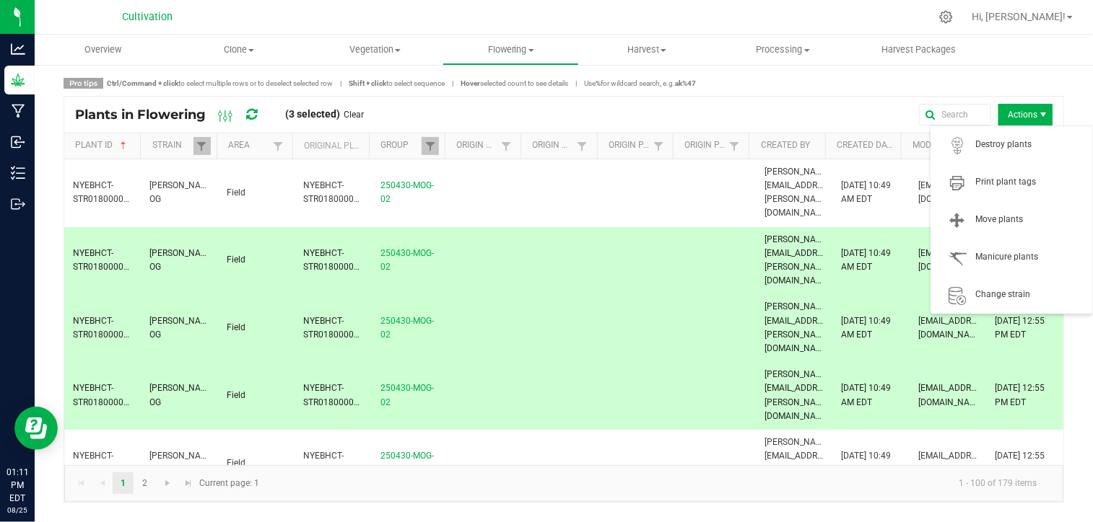
click at [1023, 115] on span "Actions" at bounding box center [1025, 115] width 54 height 22
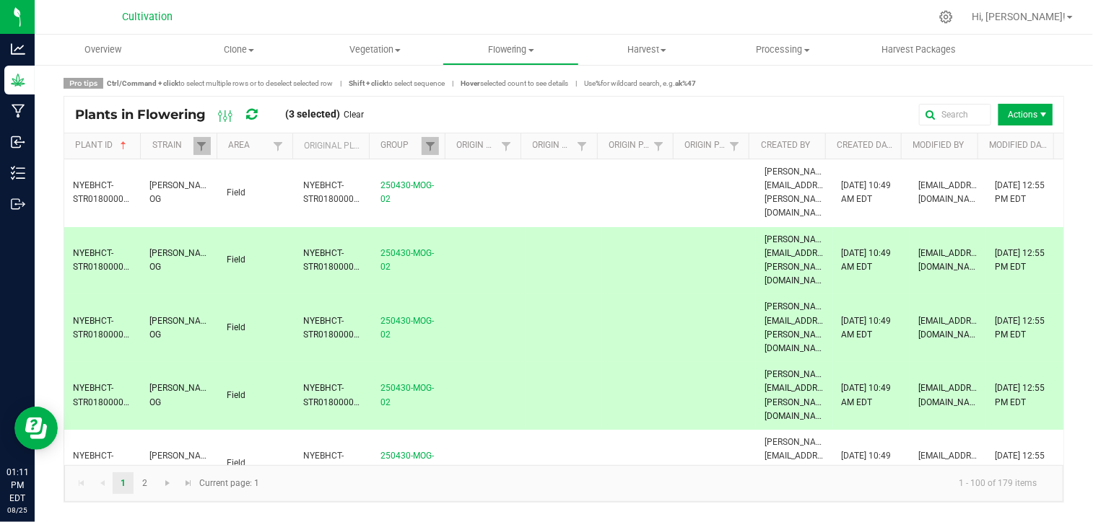
click at [586, 227] on td at bounding box center [563, 261] width 76 height 68
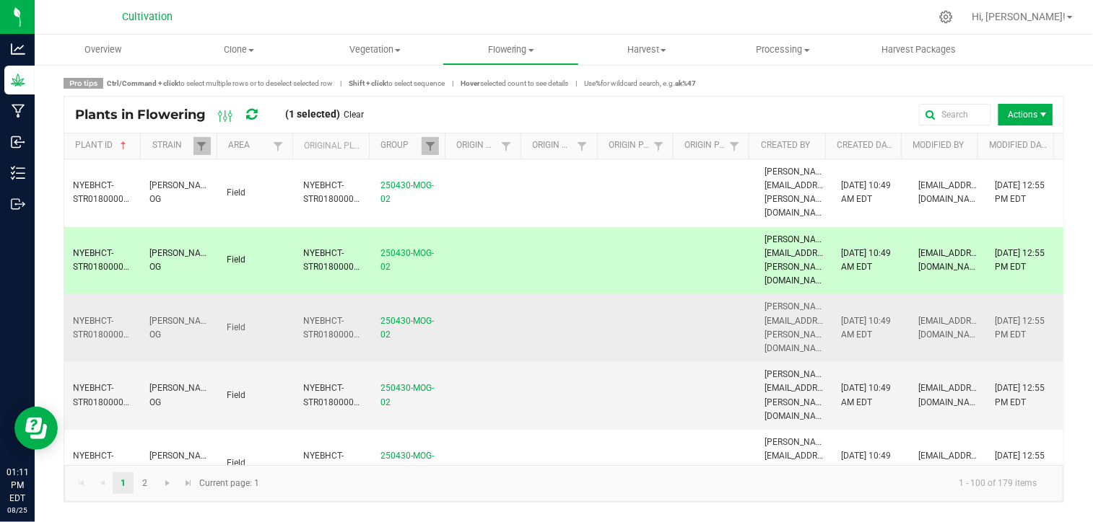
click at [556, 294] on td at bounding box center [563, 328] width 76 height 68
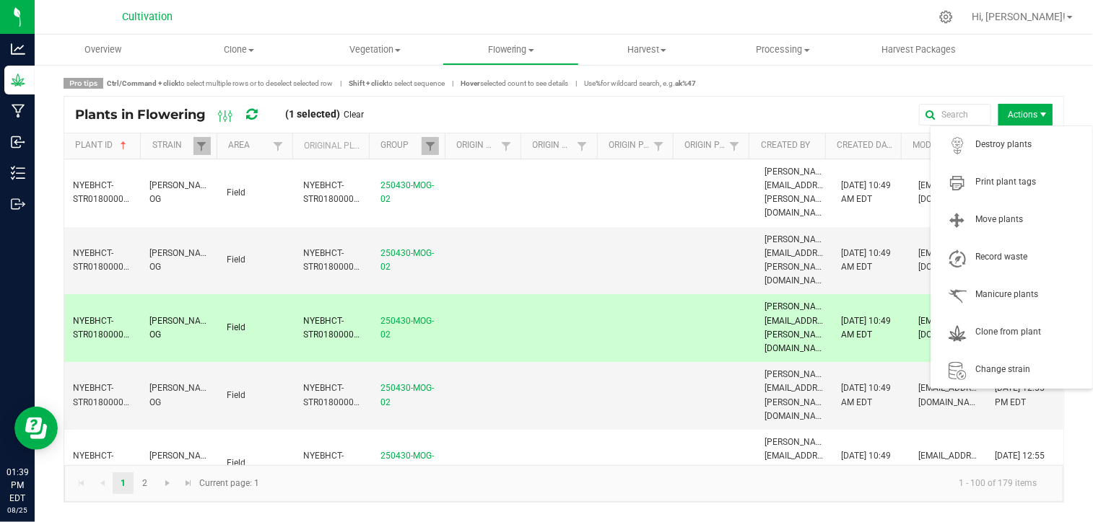
click at [1027, 108] on span "Actions" at bounding box center [1025, 115] width 54 height 22
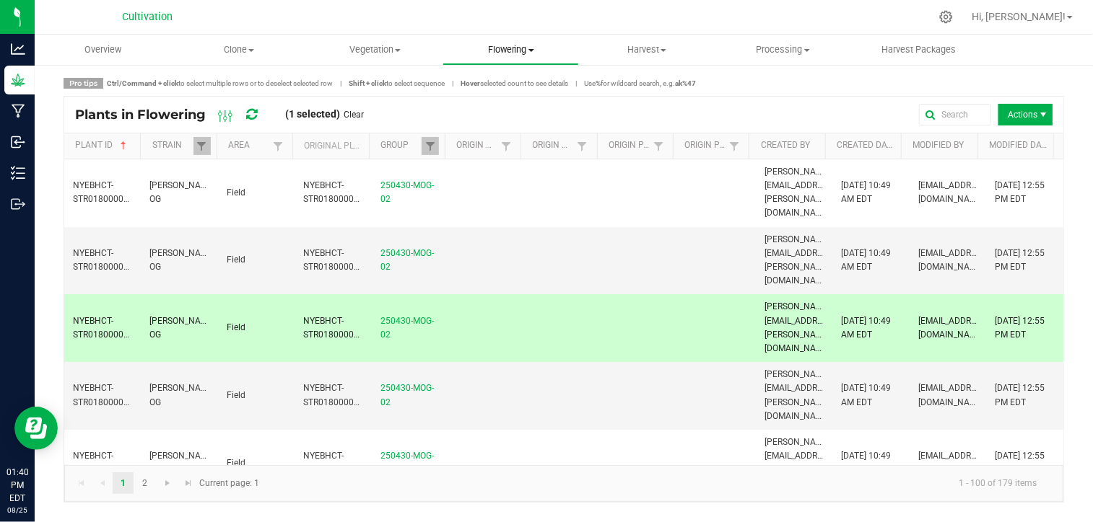
click at [498, 48] on span "Flowering" at bounding box center [510, 49] width 134 height 13
click at [534, 105] on span "Flowering groups" at bounding box center [502, 104] width 120 height 12
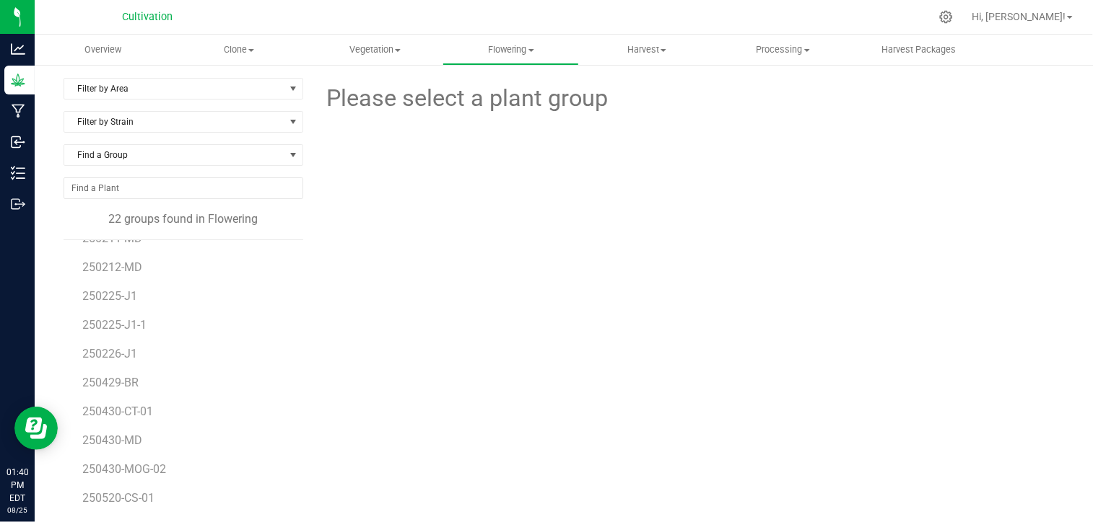
scroll to position [201, 0]
click at [156, 462] on span "250430-MOG-02" at bounding box center [126, 464] width 87 height 14
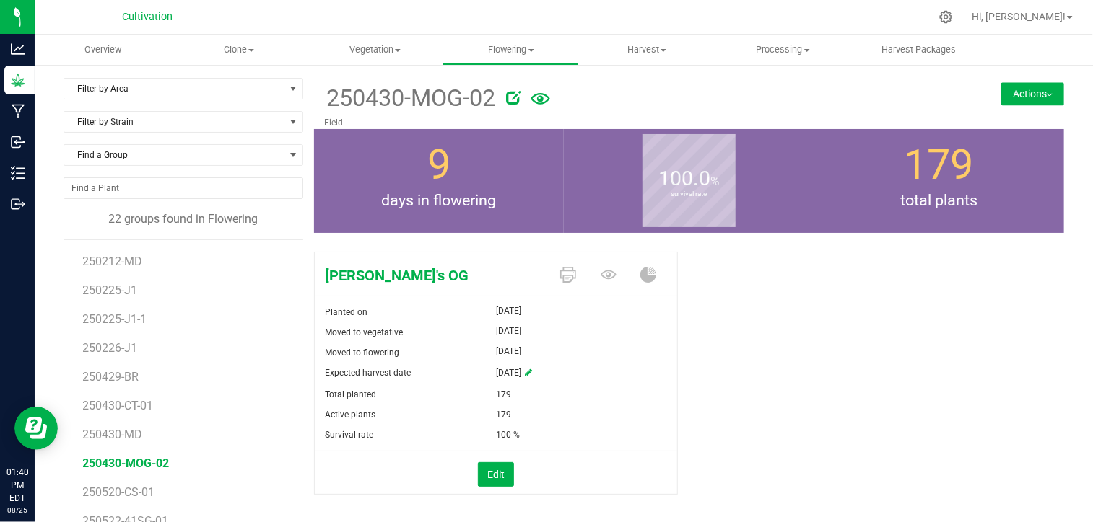
click at [1023, 97] on button "Actions" at bounding box center [1032, 93] width 63 height 23
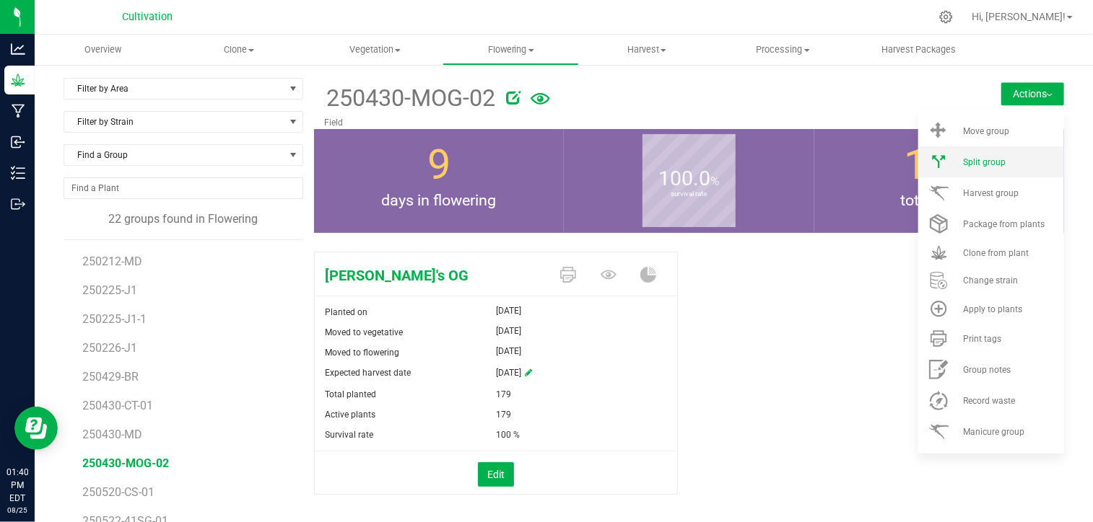
click at [965, 159] on span "Split group" at bounding box center [984, 162] width 43 height 10
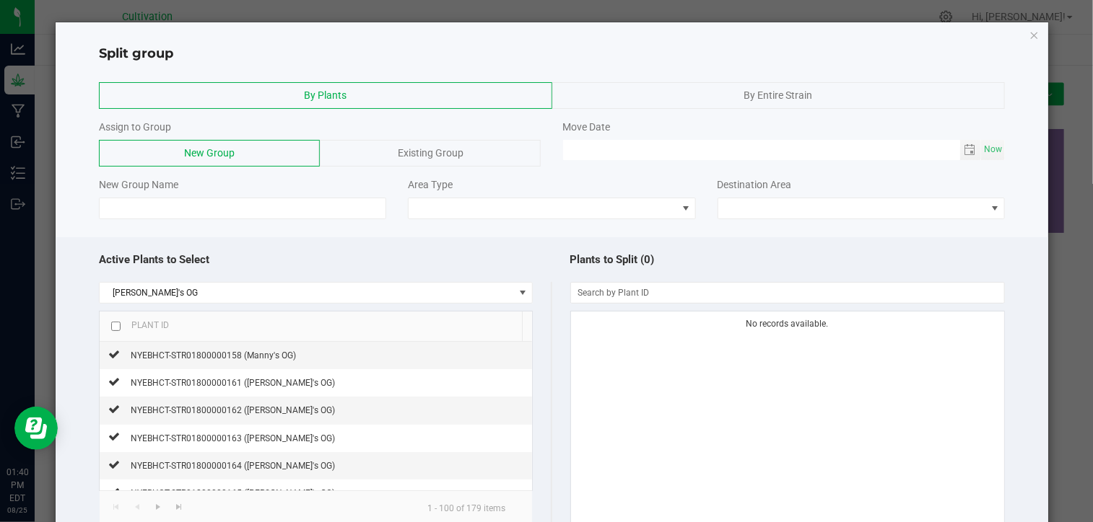
click at [506, 239] on div "Active Plants to Select Manny's OG Plant ID NYEBHCT-STR01800000158 (Manny's OG)…" at bounding box center [552, 425] width 992 height 377
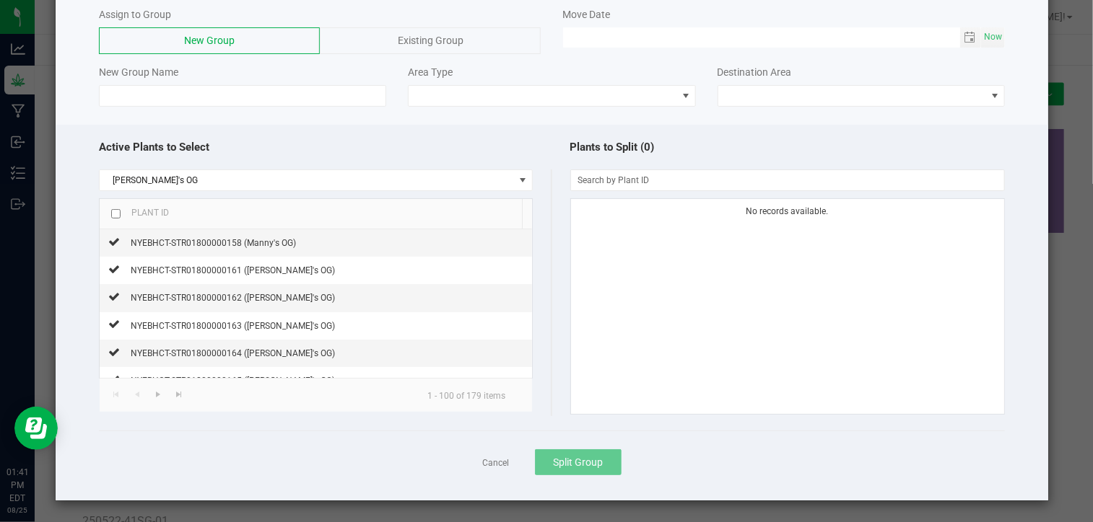
click at [539, 174] on div "Manny's OG Plant ID NYEBHCT-STR01800000158 (Manny's OG) NYEBHCT-STR01800000161 …" at bounding box center [325, 293] width 452 height 247
click at [387, 154] on div "Active Plants to Select" at bounding box center [325, 147] width 452 height 31
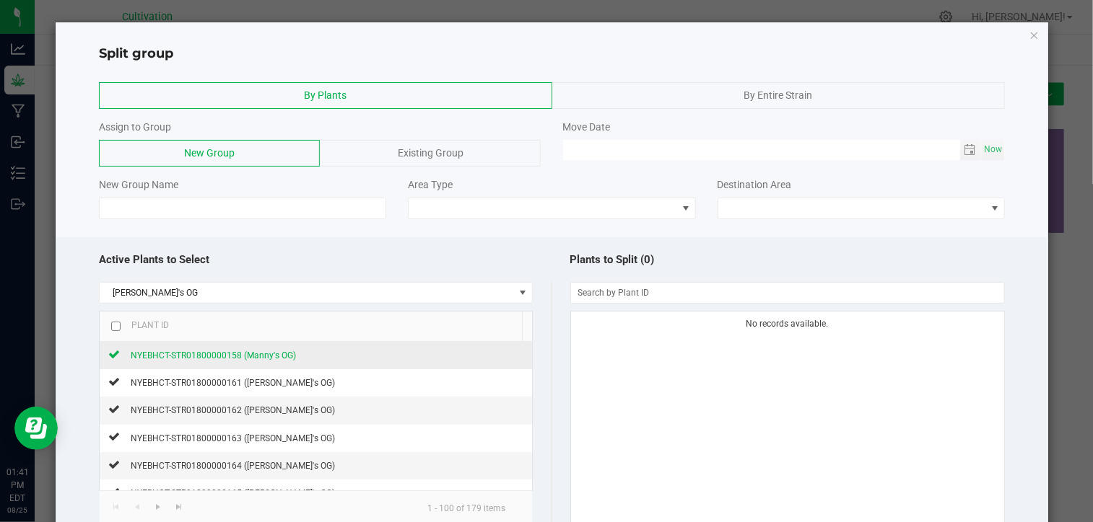
click at [223, 354] on span "NYEBHCT-STR01800000158 (Manny's OG)" at bounding box center [213, 356] width 165 height 10
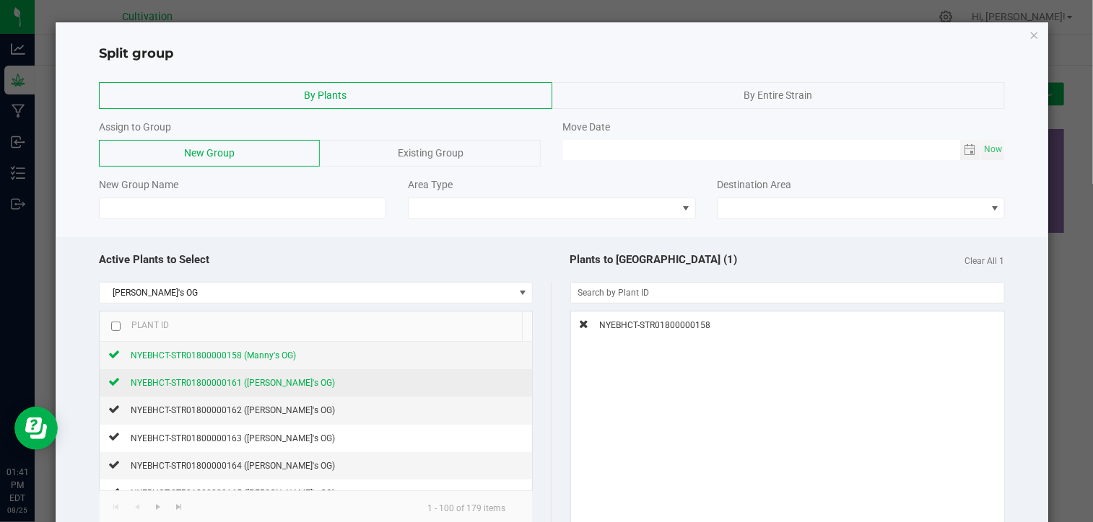
click at [215, 378] on span "NYEBHCT-STR01800000161 (Manny's OG)" at bounding box center [233, 383] width 204 height 10
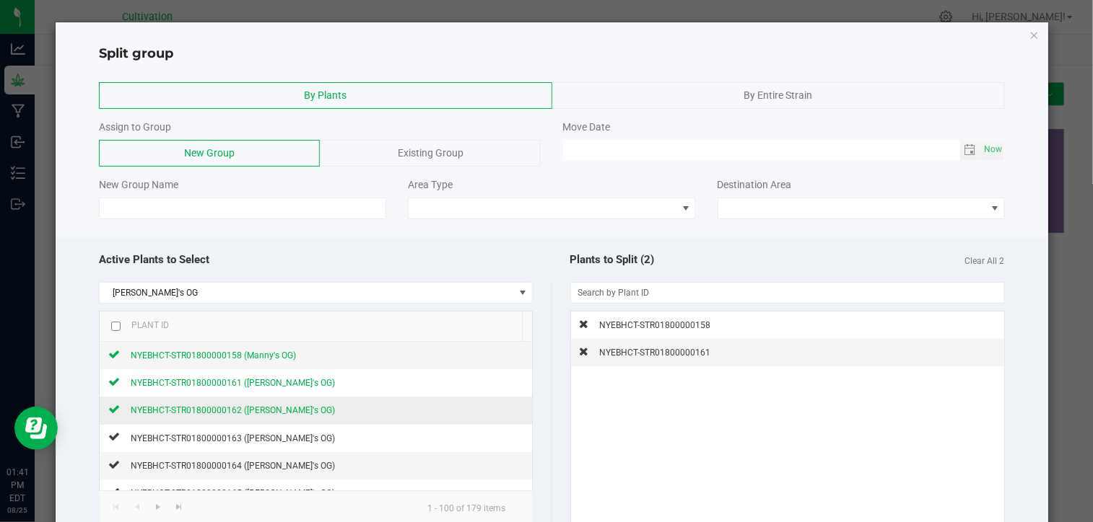
click at [204, 403] on div "NYEBHCT-STR01800000162 (Manny's OG)" at bounding box center [227, 410] width 215 height 15
click at [113, 411] on icon at bounding box center [114, 409] width 12 height 9
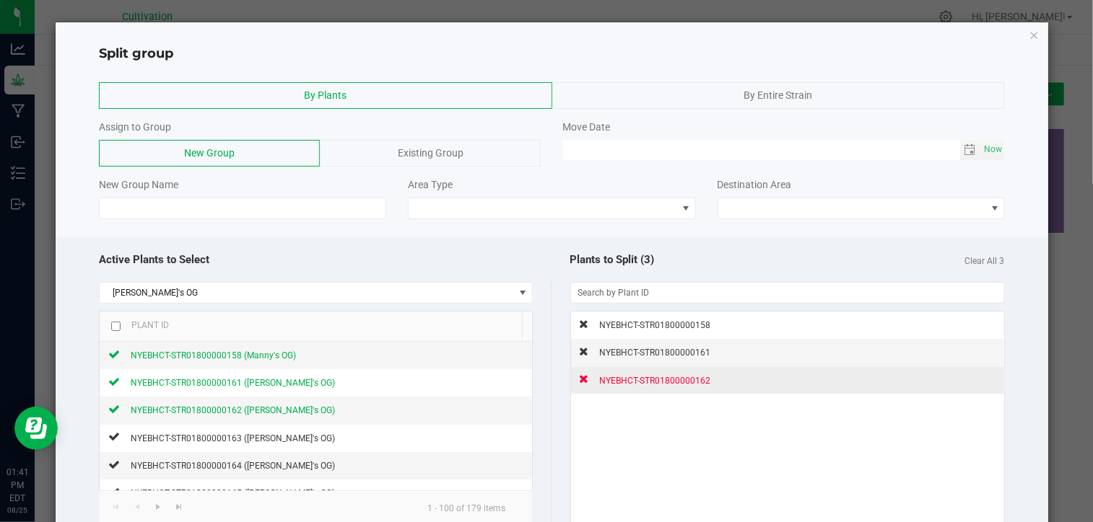
click at [579, 376] on icon at bounding box center [583, 379] width 9 height 9
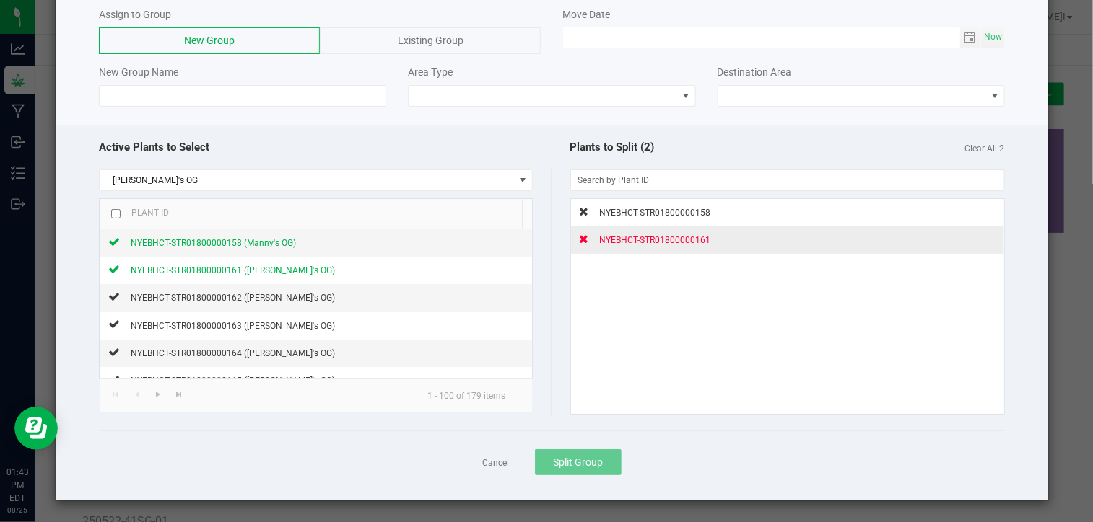
click at [579, 238] on icon at bounding box center [583, 239] width 9 height 9
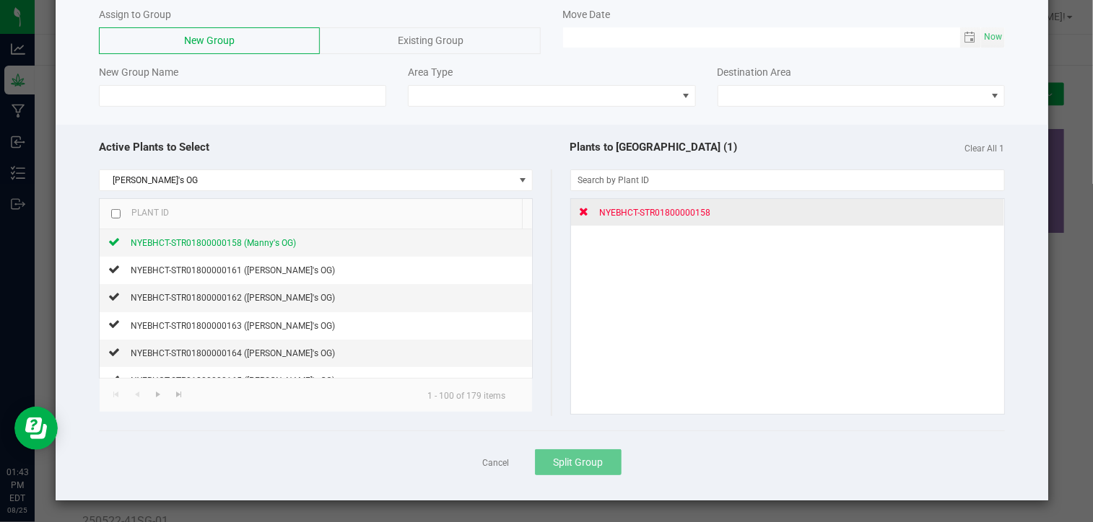
click at [579, 216] on div at bounding box center [583, 212] width 9 height 14
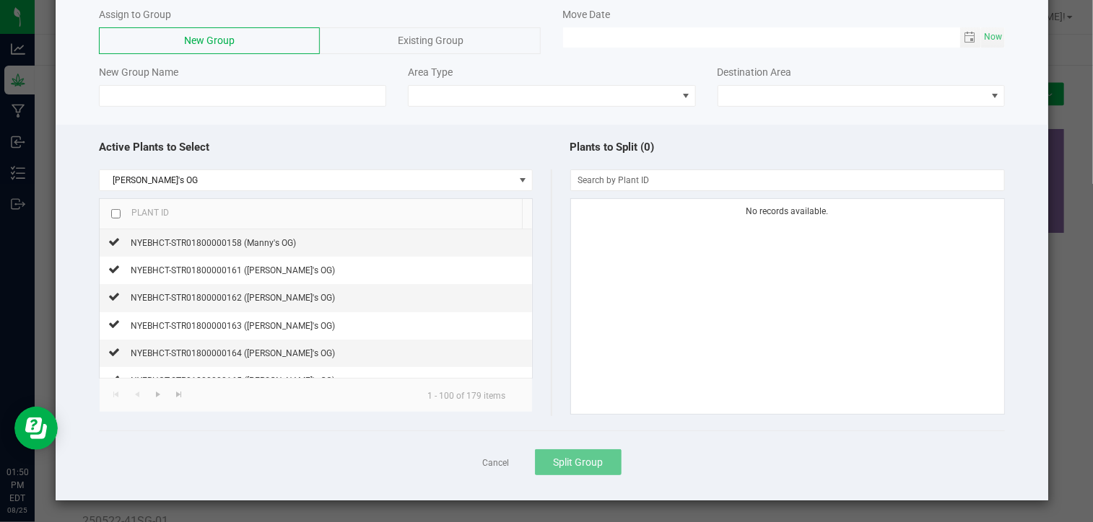
click at [82, 126] on div "Active Plants to Select Manny's OG Plant ID NYEBHCT-STR01800000158 (Manny's OG)…" at bounding box center [552, 313] width 992 height 377
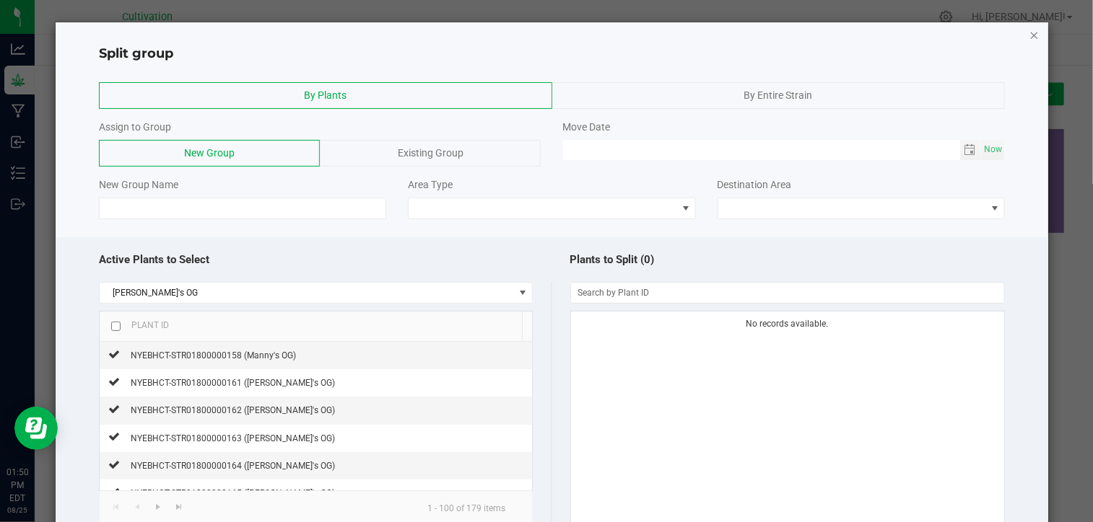
click at [1029, 38] on icon "button" at bounding box center [1034, 34] width 10 height 17
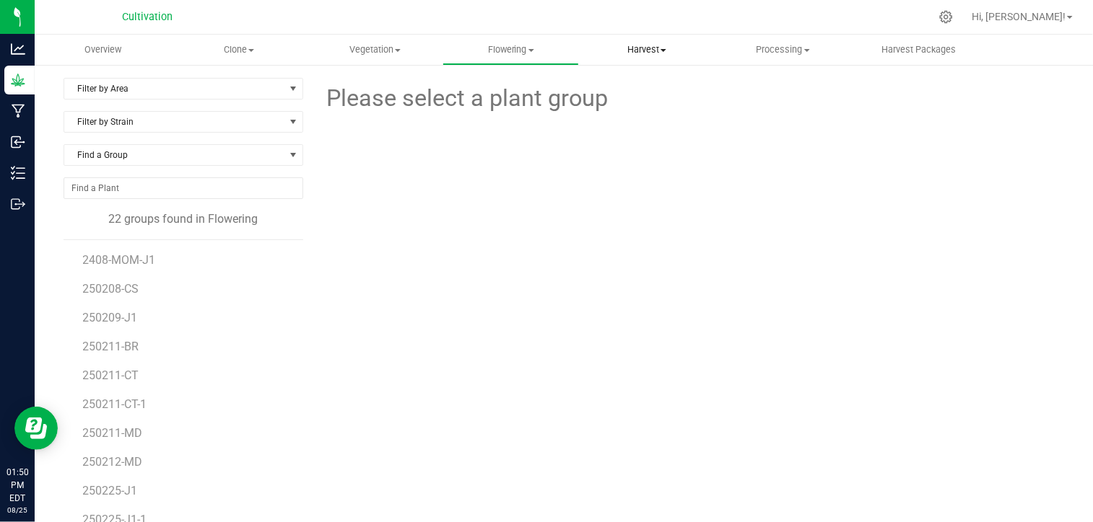
click at [665, 51] on span at bounding box center [663, 50] width 6 height 3
click at [641, 92] on span "Harvests" at bounding box center [619, 87] width 80 height 12
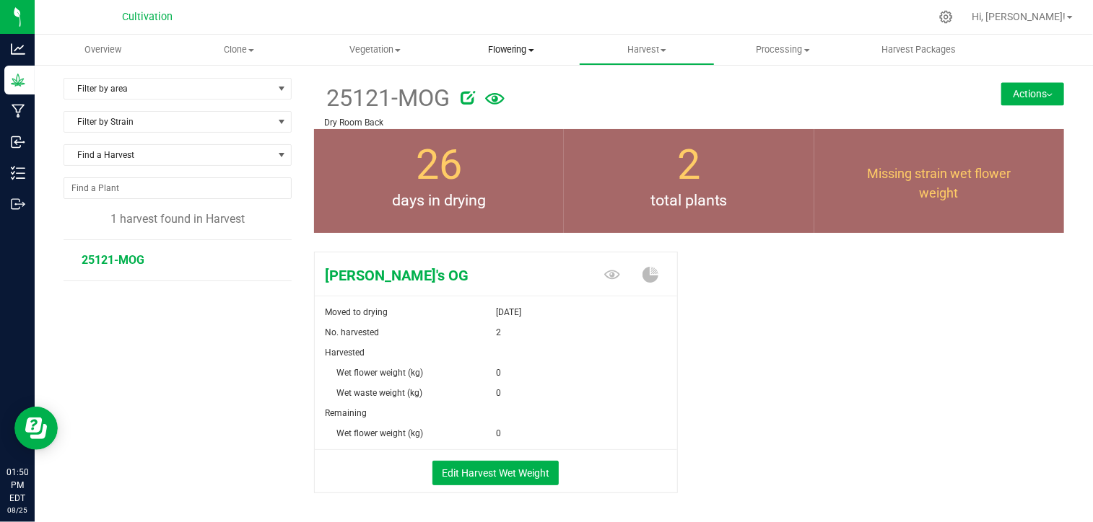
click at [538, 51] on span "Flowering" at bounding box center [510, 49] width 134 height 13
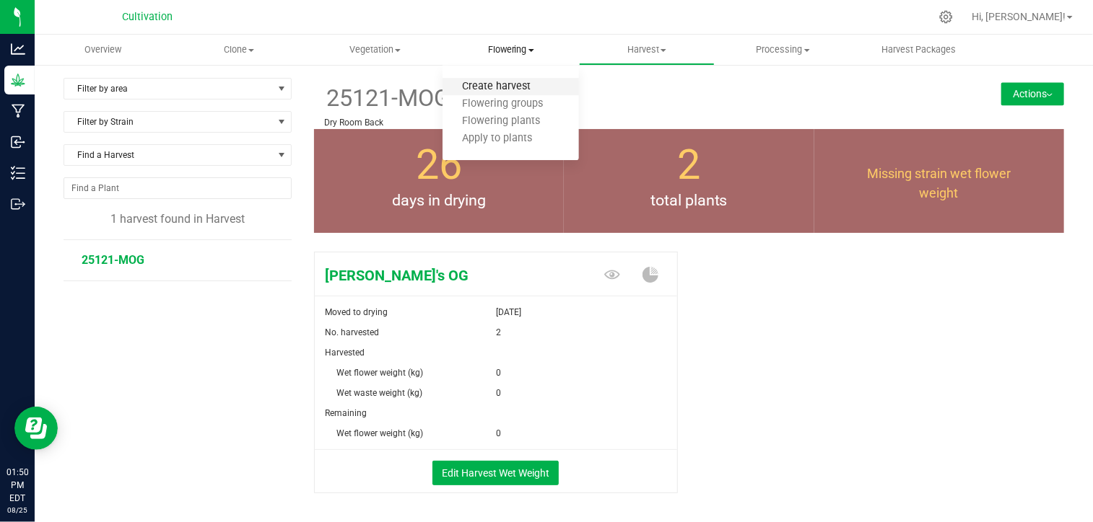
click at [508, 89] on span "Create harvest" at bounding box center [496, 87] width 108 height 12
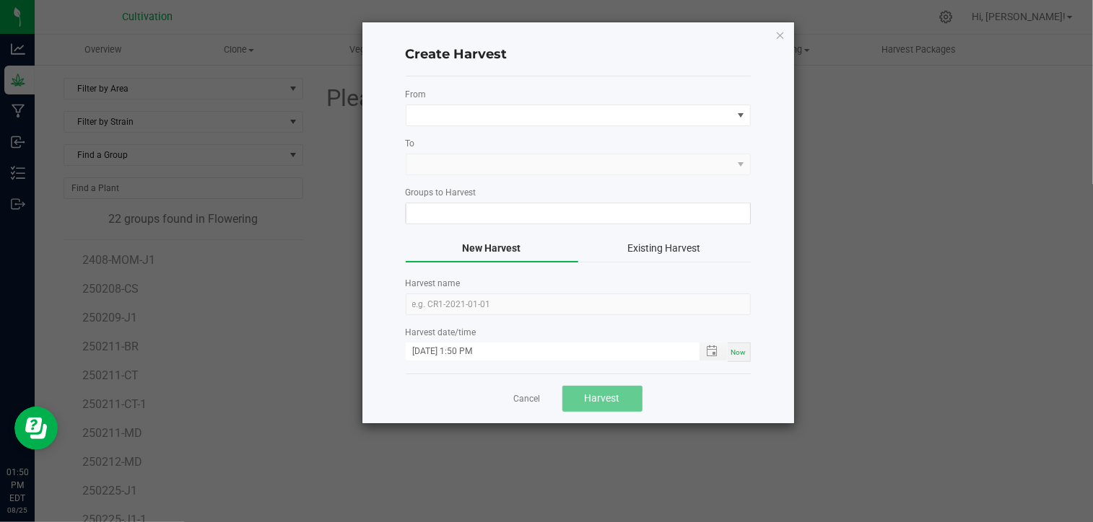
click at [558, 181] on form "From To Groups to Harvest New Harvest Existing Harvest Harvest name Harvest dat…" at bounding box center [578, 225] width 345 height 274
click at [538, 191] on label "Groups to Harvest" at bounding box center [578, 192] width 345 height 13
click at [459, 190] on label "Groups to Harvest" at bounding box center [578, 192] width 345 height 13
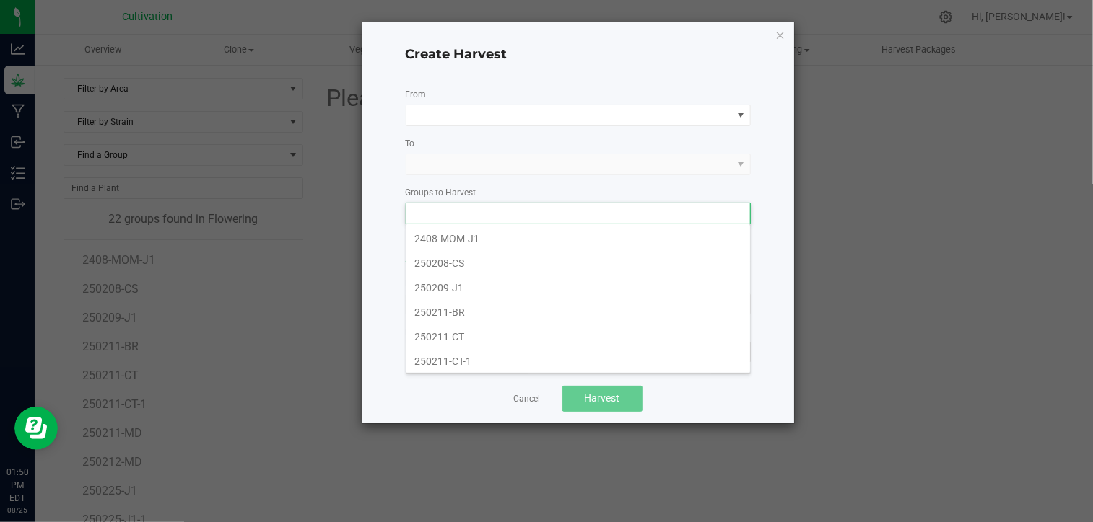
click at [468, 206] on input at bounding box center [568, 214] width 325 height 20
click at [595, 268] on li "250430-MOG-02" at bounding box center [578, 276] width 344 height 25
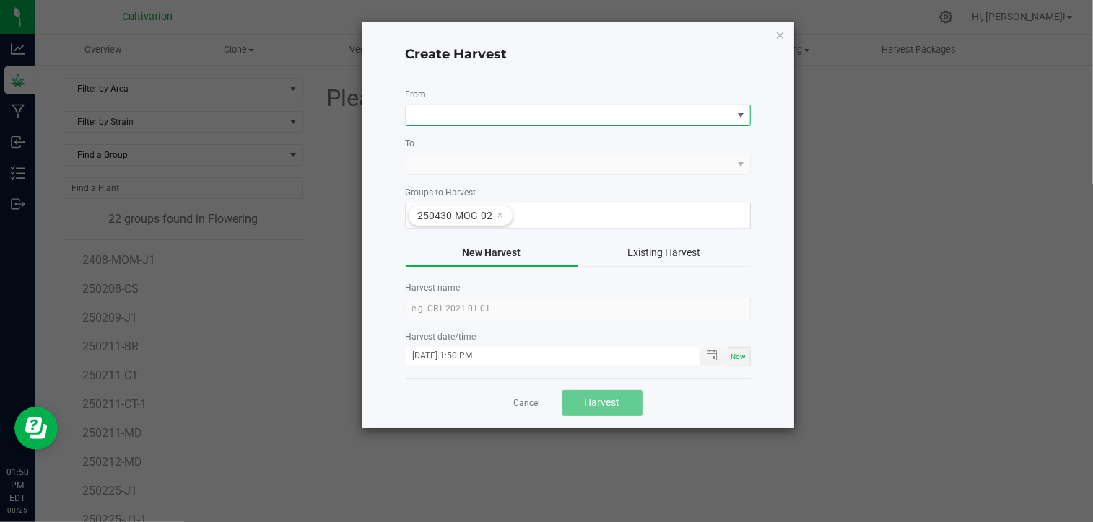
click at [645, 125] on span at bounding box center [578, 116] width 345 height 22
click at [536, 183] on li "Field" at bounding box center [578, 176] width 344 height 25
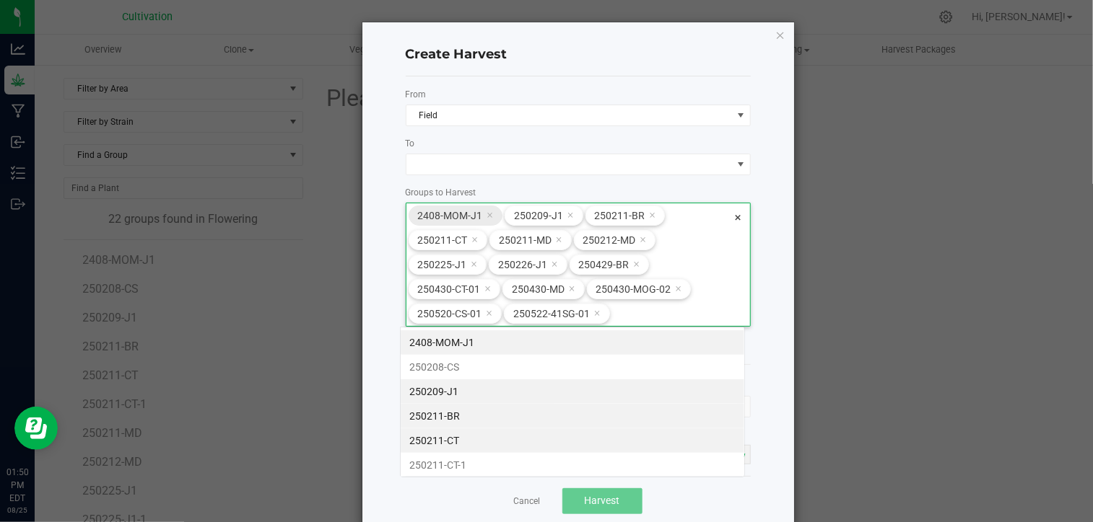
click at [486, 211] on icon at bounding box center [489, 215] width 6 height 12
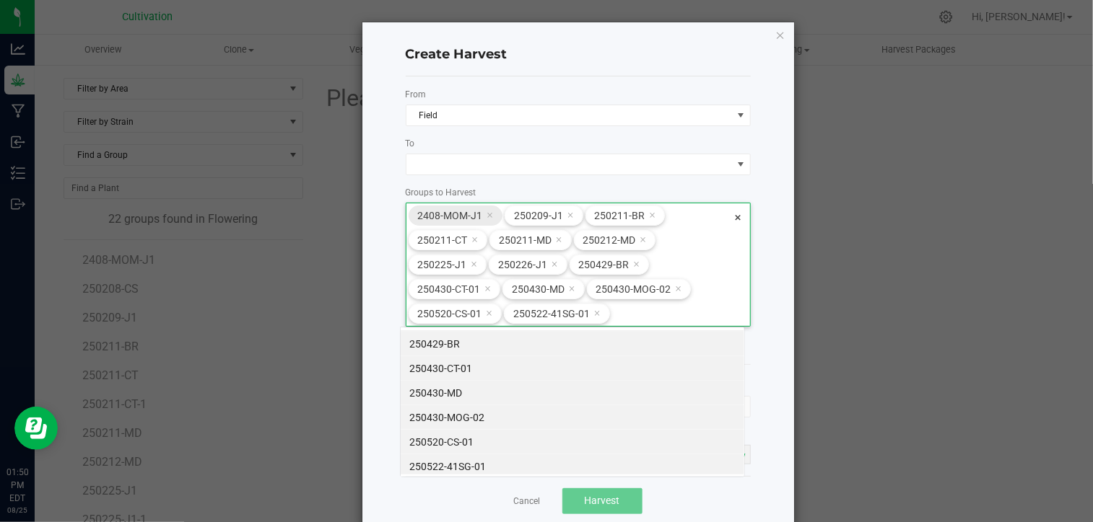
scroll to position [125, 345]
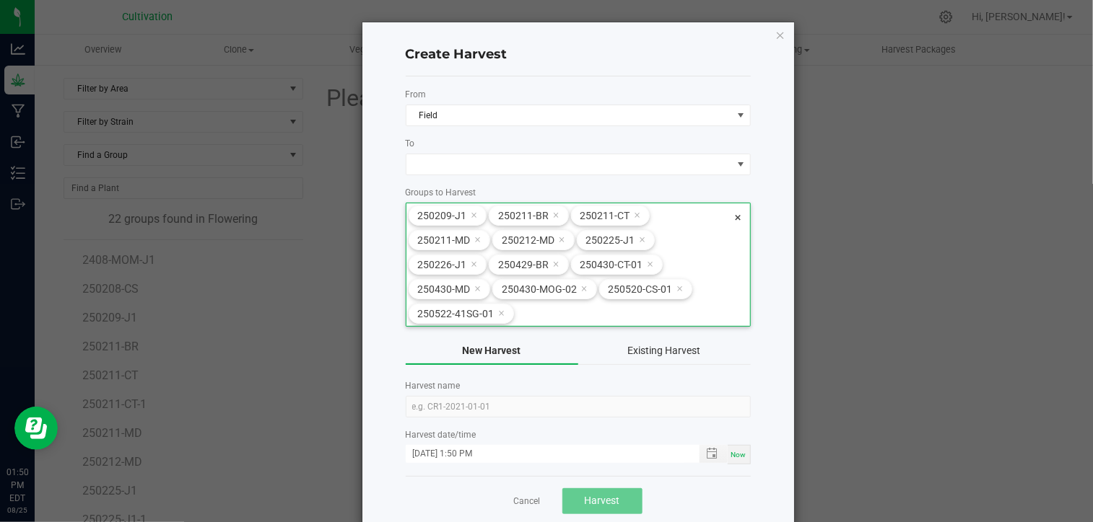
click at [727, 214] on div "250209-J1 250211-BR 250211-CT 250211-MD 250212-MD 250225-J1 250226-J1 250429-BR…" at bounding box center [578, 265] width 345 height 124
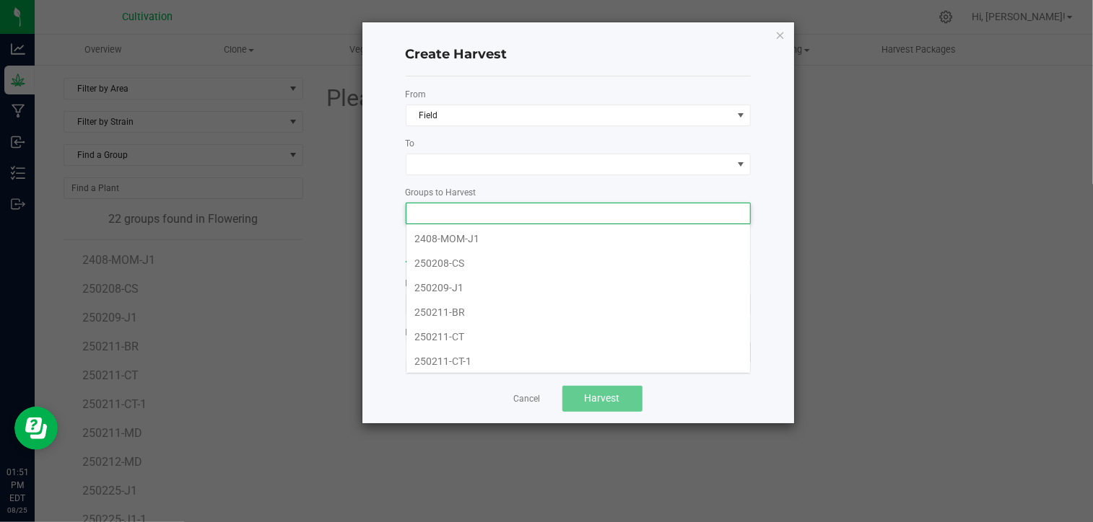
click at [729, 215] on input at bounding box center [568, 214] width 325 height 20
click at [639, 307] on li "250430-MOG-02" at bounding box center [578, 311] width 344 height 25
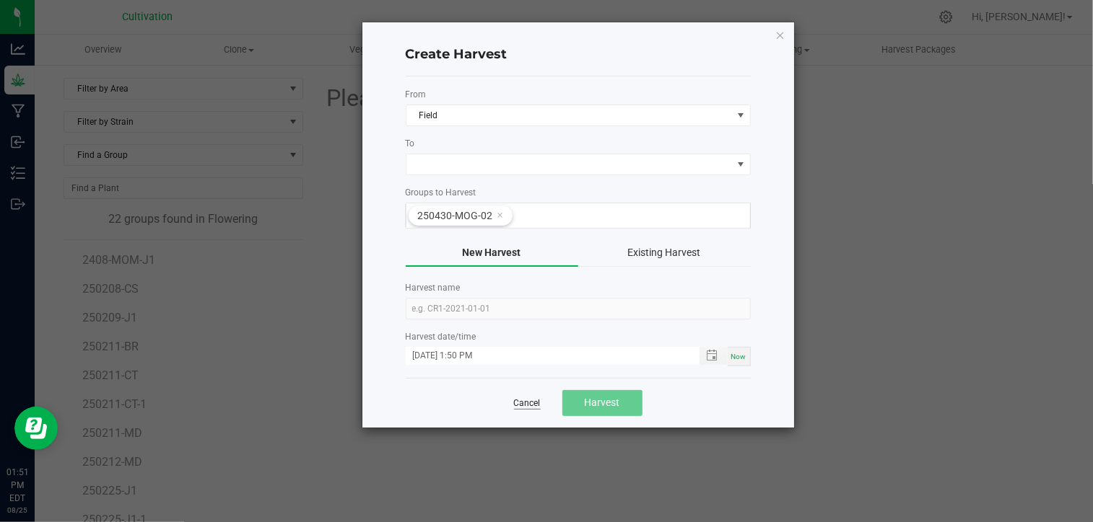
click at [533, 400] on link "Cancel" at bounding box center [527, 404] width 27 height 12
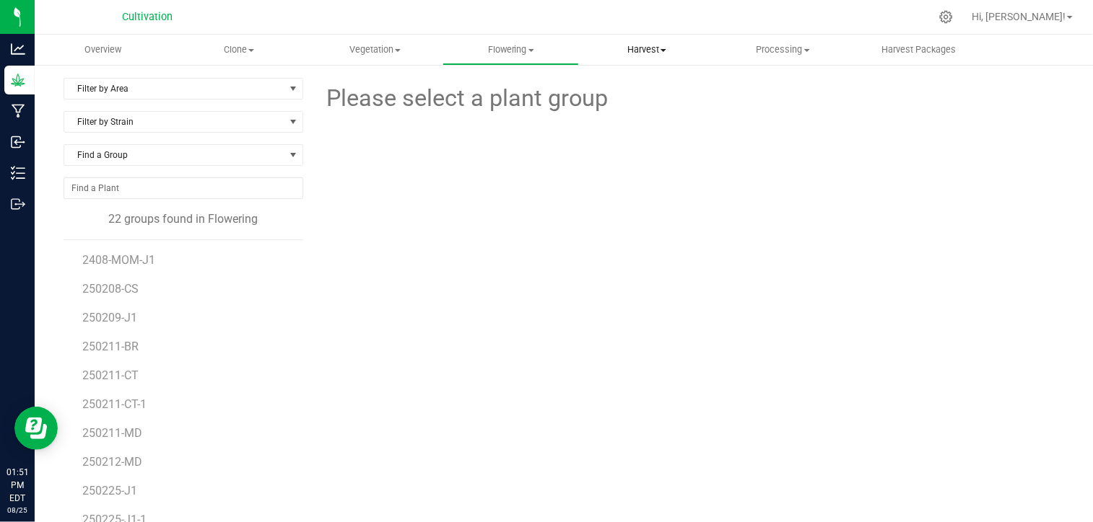
click at [654, 45] on span "Harvest" at bounding box center [646, 49] width 134 height 13
click at [624, 83] on span "Harvests" at bounding box center [619, 87] width 80 height 12
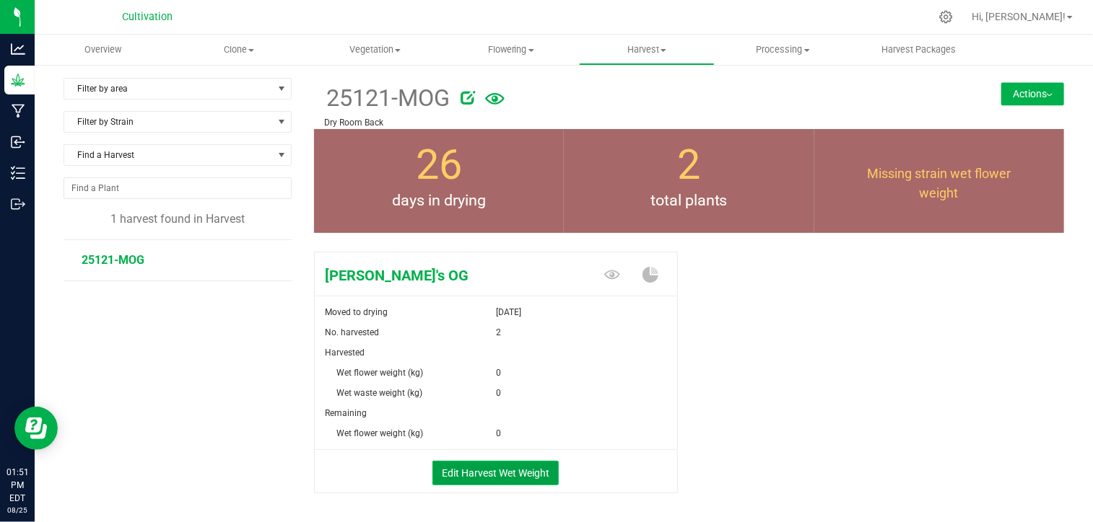
click at [492, 476] on button "Edit Harvest Wet Weight" at bounding box center [495, 473] width 126 height 25
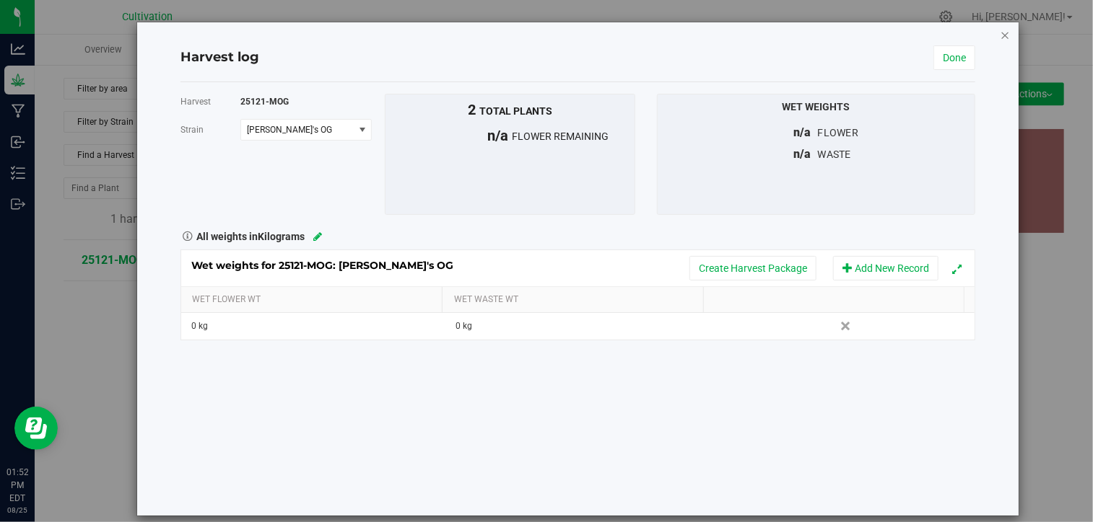
click at [1000, 34] on icon "button" at bounding box center [1005, 34] width 10 height 17
